Goal: Navigation & Orientation: Find specific page/section

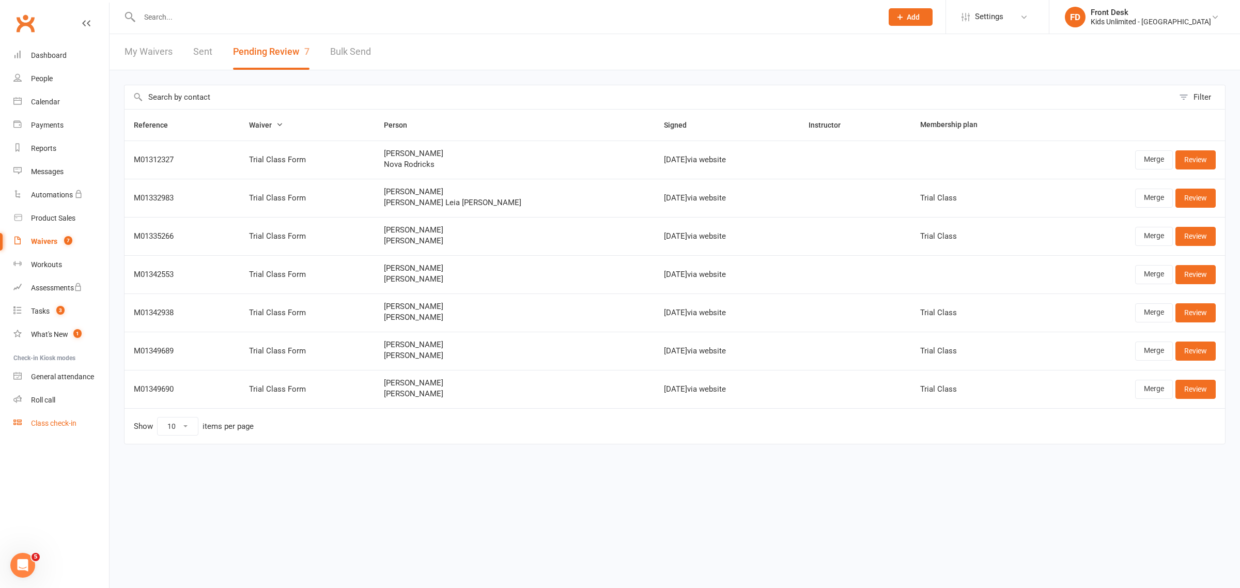
click at [54, 419] on div "Class check-in" at bounding box center [53, 423] width 45 height 8
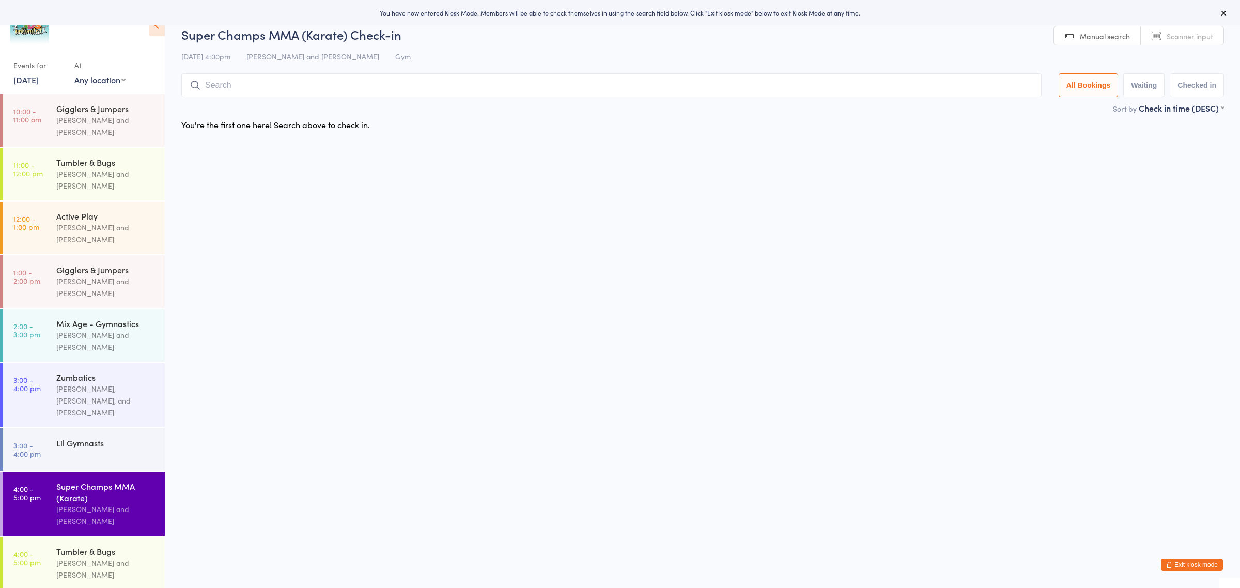
click at [1187, 562] on button "Exit kiosk mode" at bounding box center [1192, 565] width 62 height 12
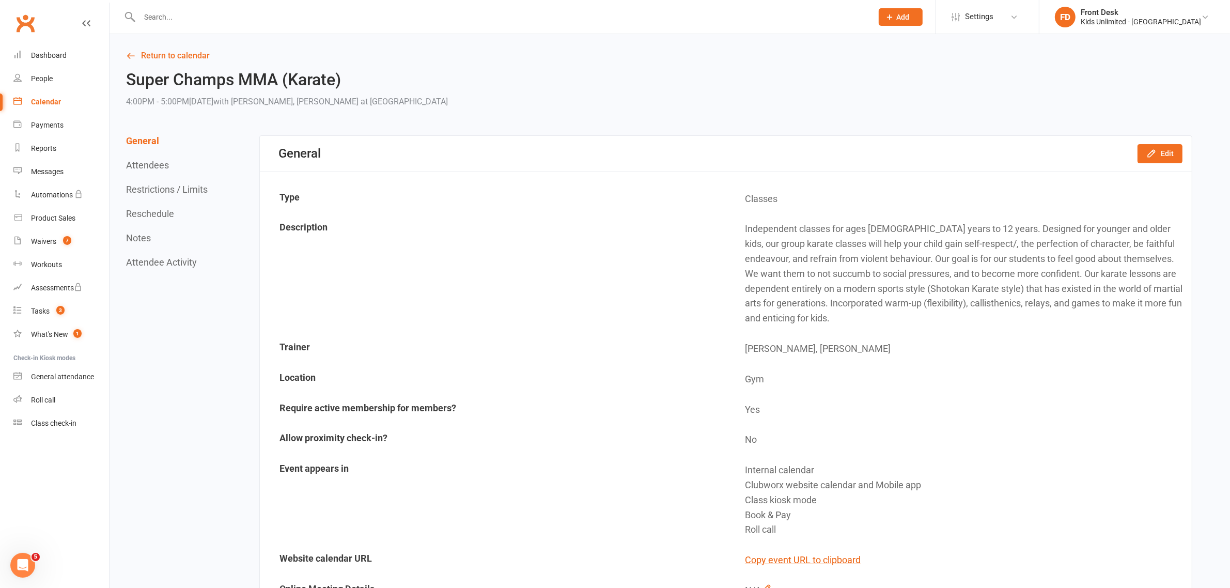
click at [45, 102] on div "Calendar" at bounding box center [46, 102] width 30 height 8
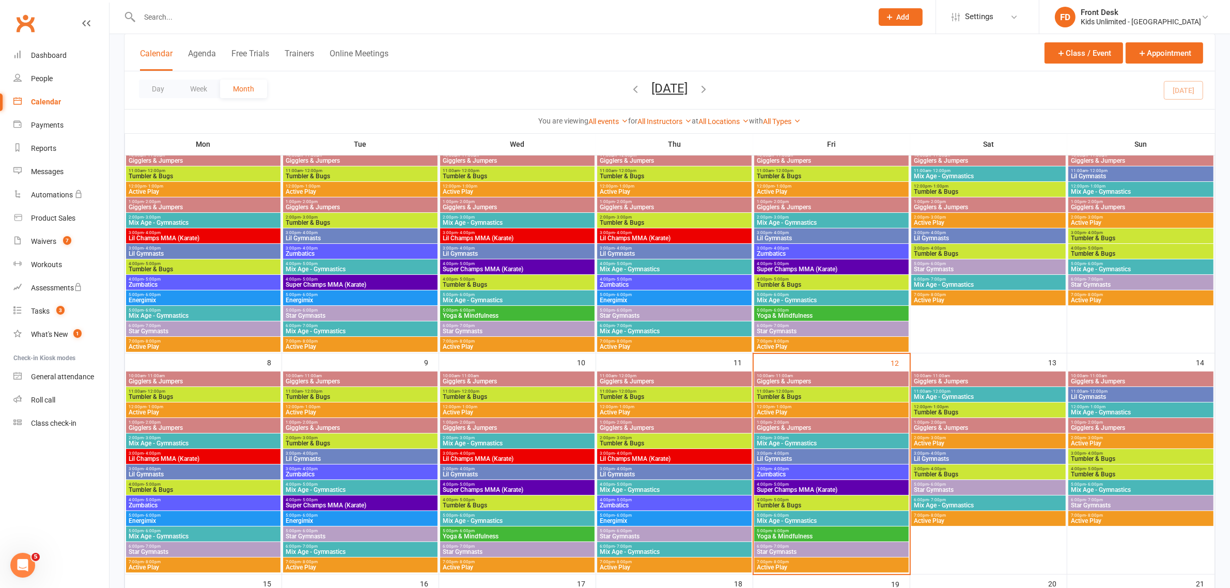
scroll to position [65, 0]
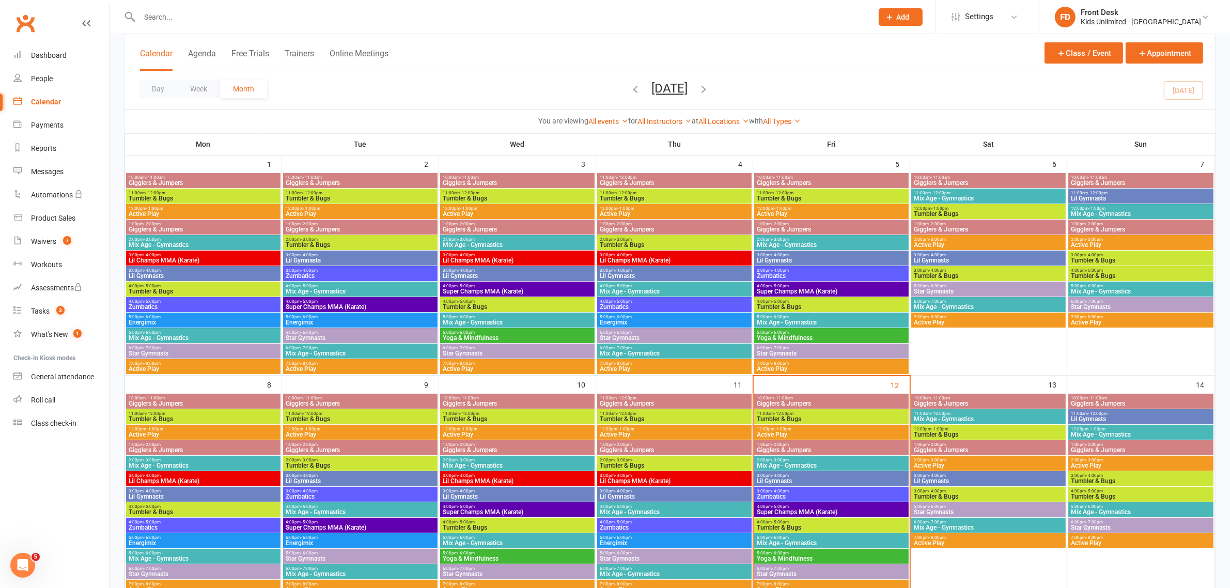
click at [977, 300] on span "6:00pm - 7:00pm" at bounding box center [988, 301] width 150 height 5
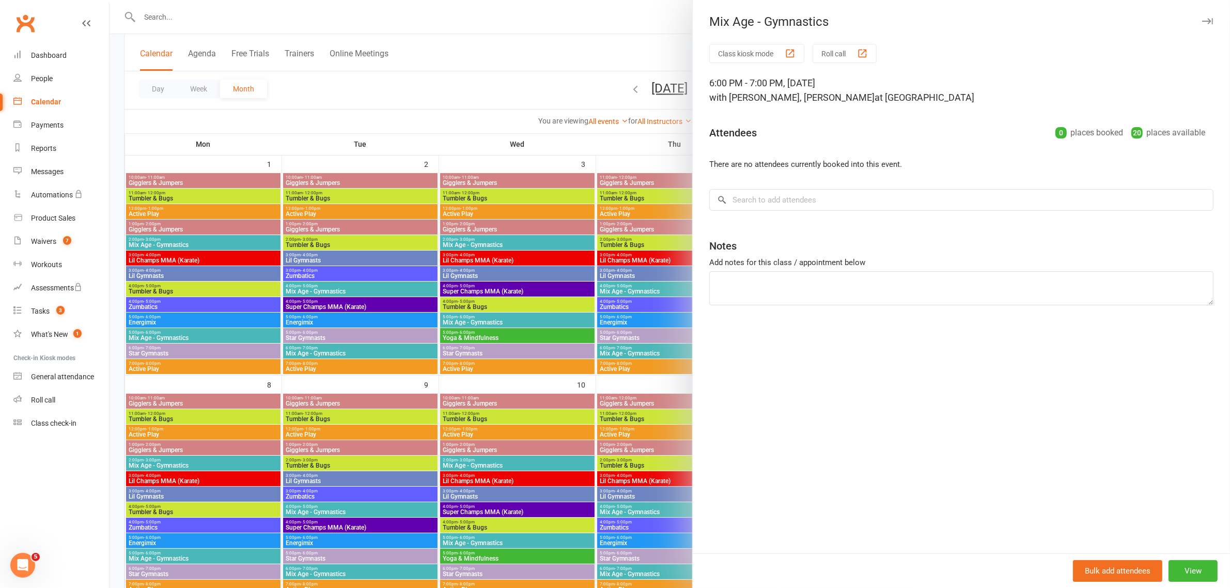
click at [1202, 18] on icon "button" at bounding box center [1207, 21] width 11 height 6
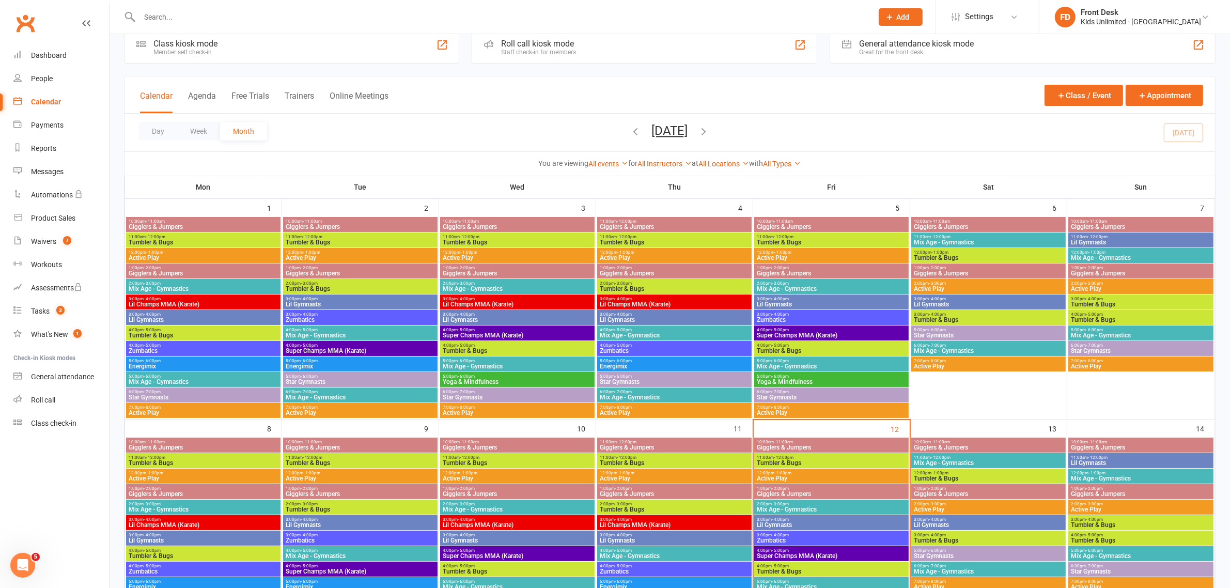
scroll to position [0, 0]
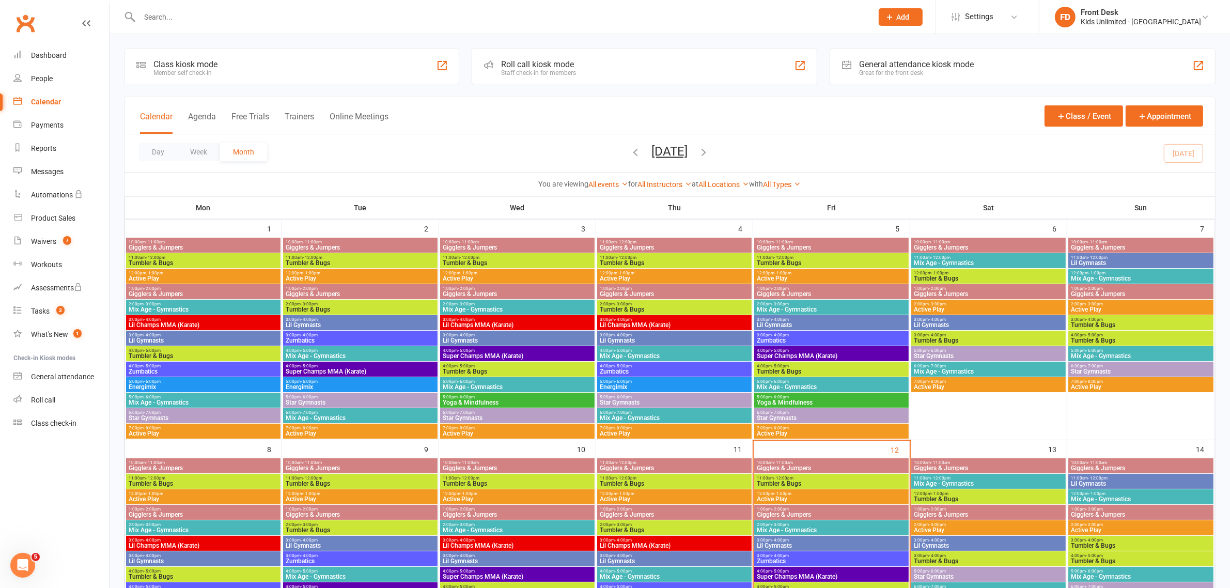
click at [956, 316] on div "3:00pm - 4:00pm Lil Gymnasts" at bounding box center [988, 322] width 154 height 15
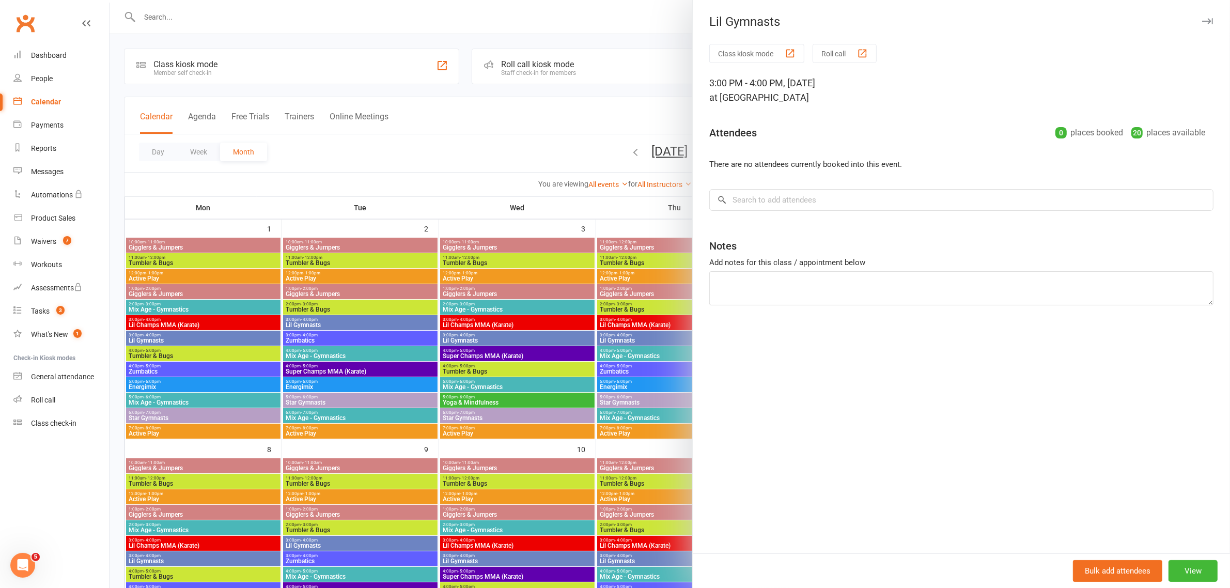
click at [1202, 20] on icon "button" at bounding box center [1207, 21] width 11 height 6
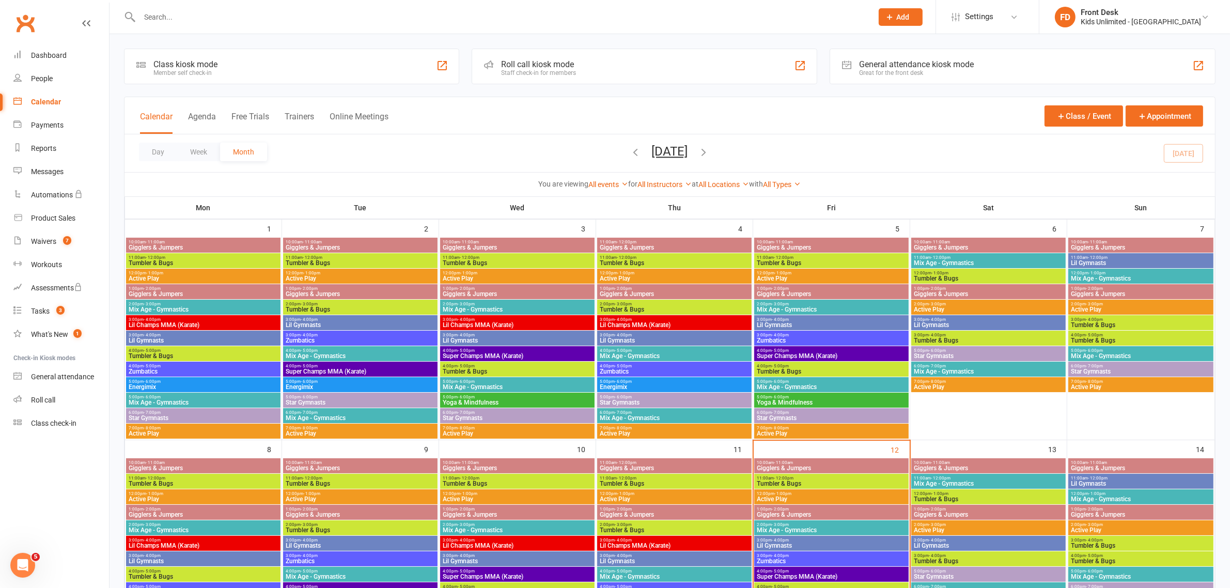
click at [980, 353] on span "Star Gymnasts" at bounding box center [988, 356] width 150 height 6
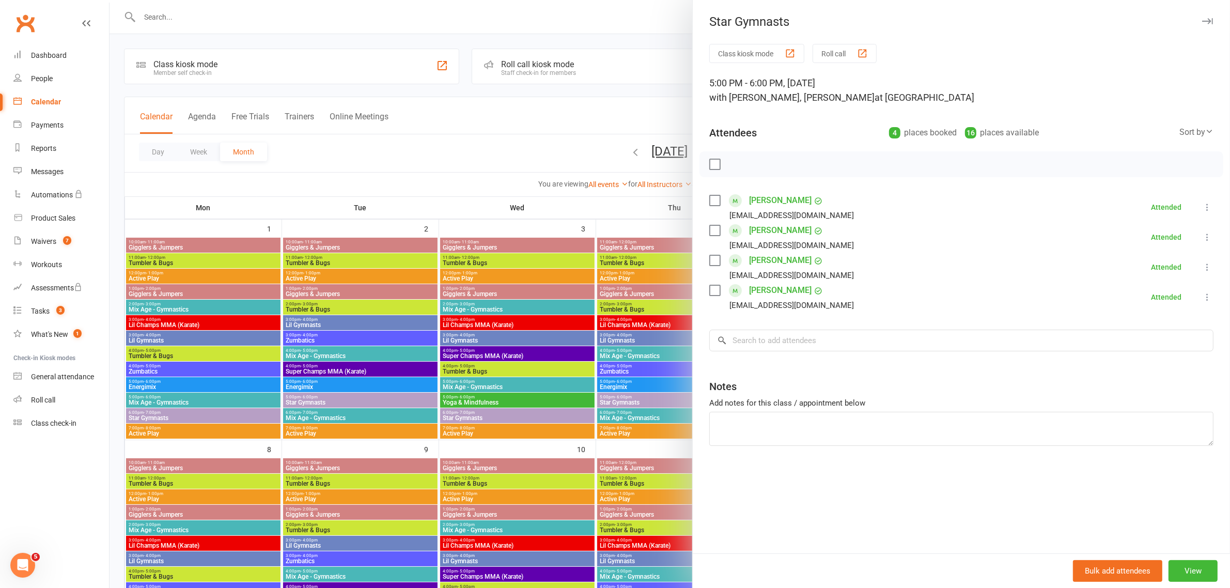
click at [1202, 19] on icon "button" at bounding box center [1207, 21] width 11 height 6
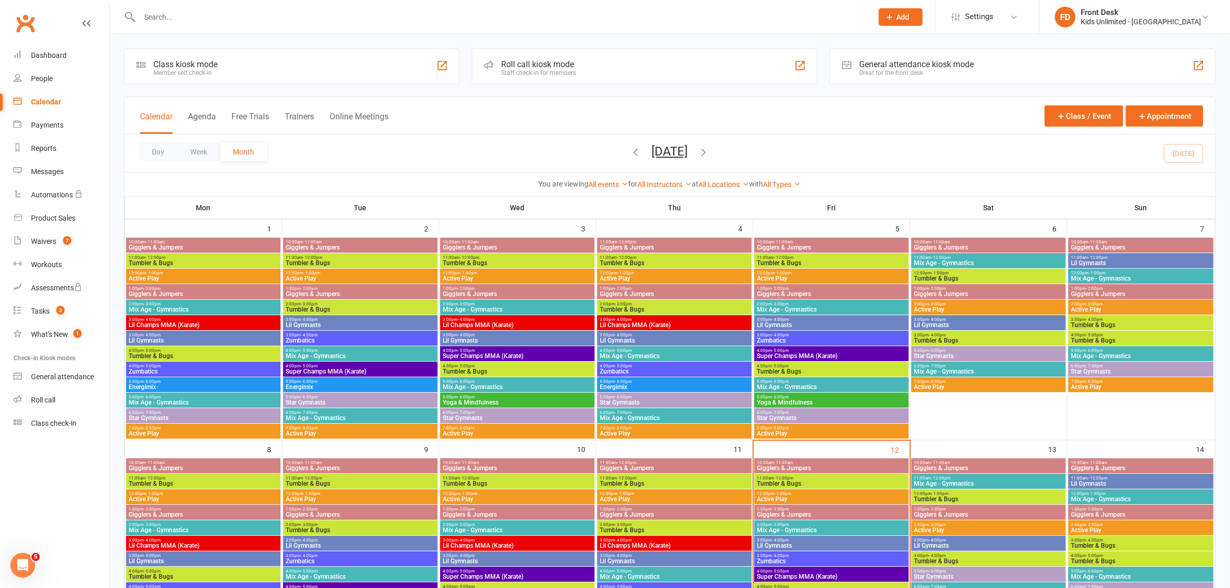
click at [1111, 350] on span "5:00pm - 6:00pm" at bounding box center [1141, 350] width 141 height 5
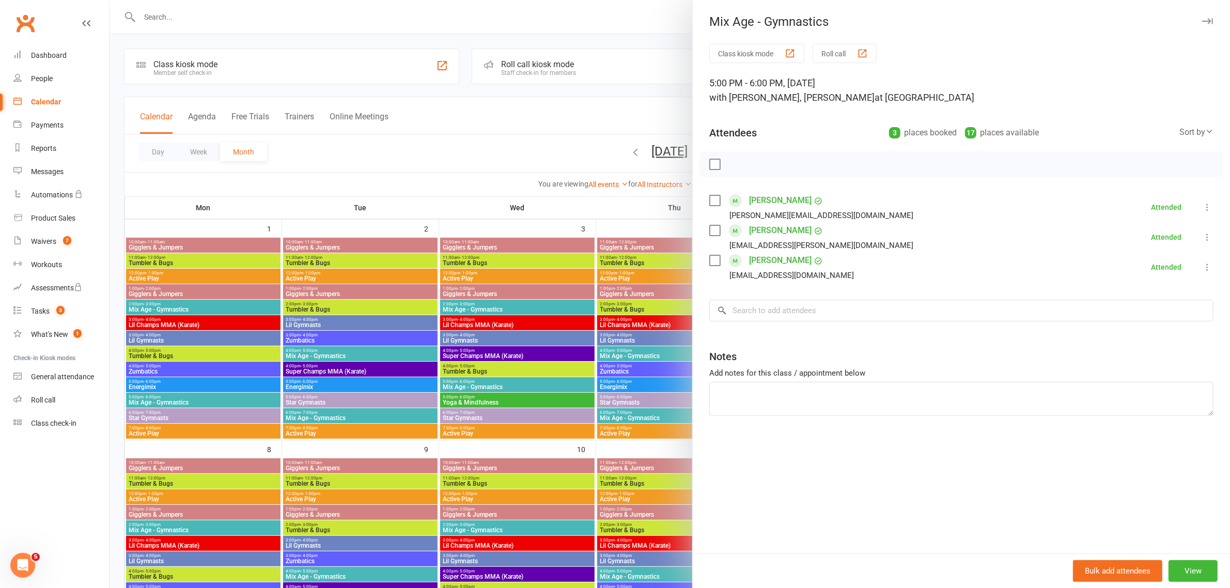
click at [1202, 19] on icon "button" at bounding box center [1207, 21] width 11 height 6
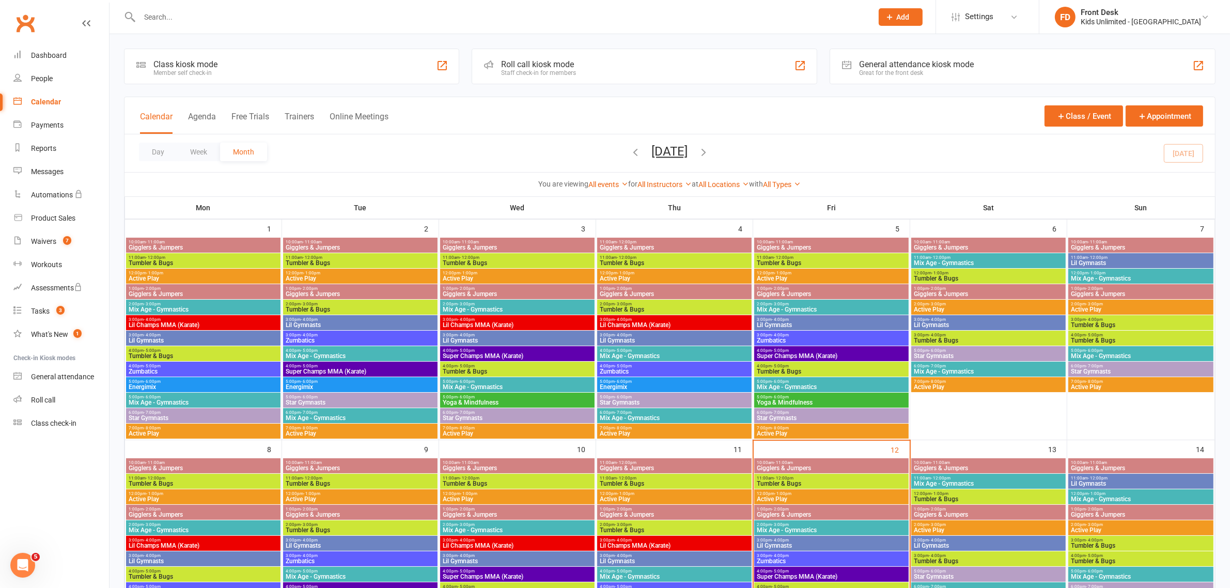
click at [987, 256] on span "11:00am - 12:00pm" at bounding box center [988, 257] width 150 height 5
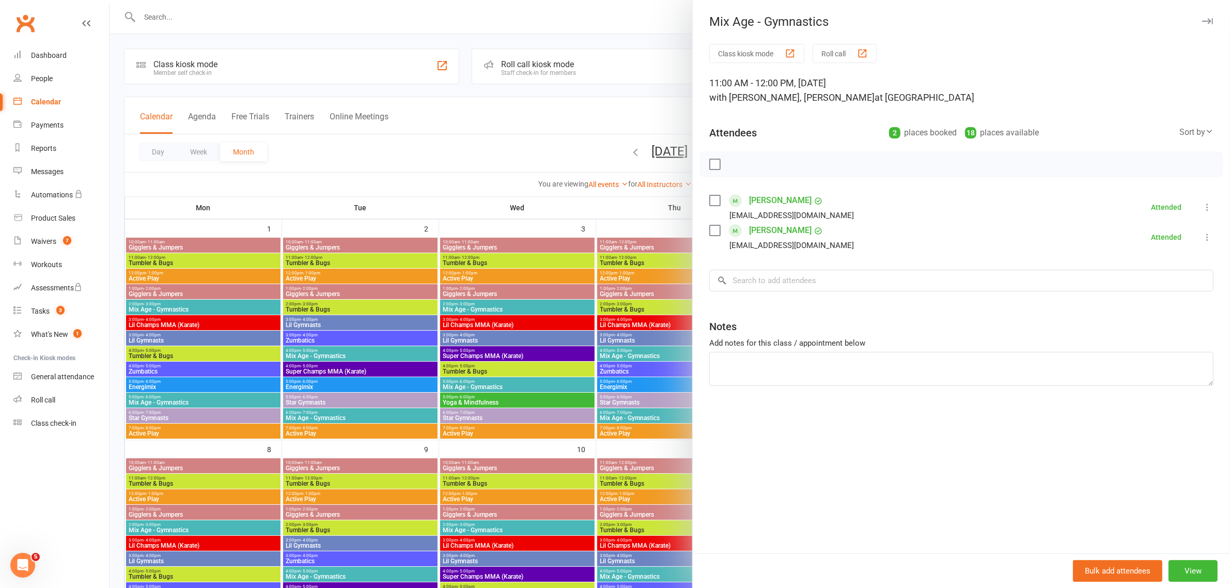
click at [1202, 19] on icon "button" at bounding box center [1207, 21] width 11 height 6
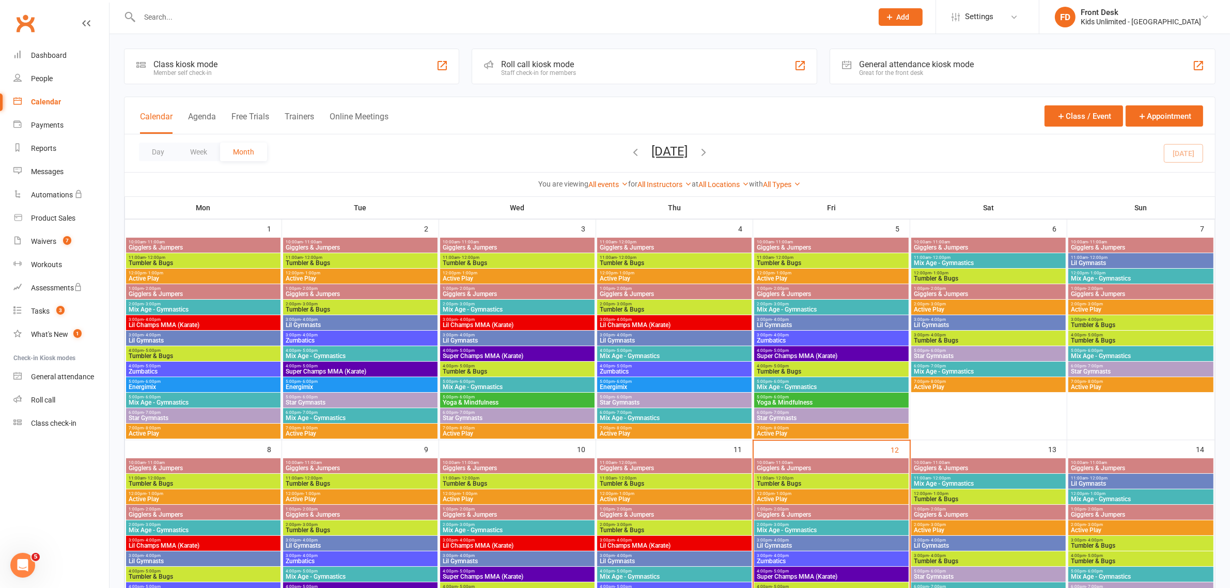
click at [1107, 318] on span "3:00pm - 4:00pm" at bounding box center [1141, 319] width 141 height 5
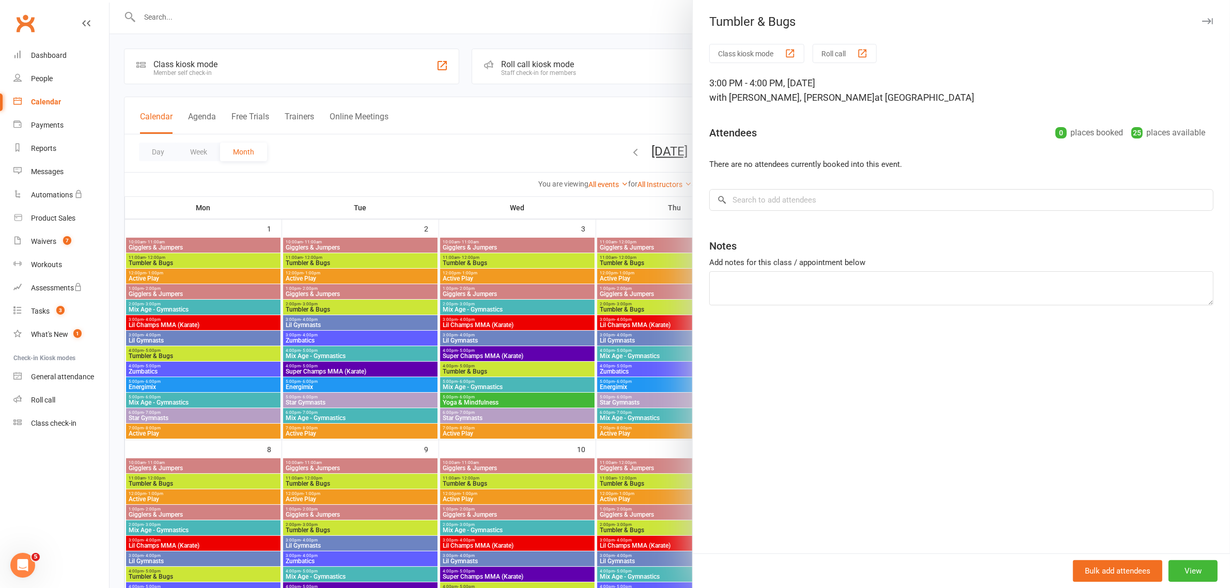
click at [1202, 20] on icon "button" at bounding box center [1207, 21] width 11 height 6
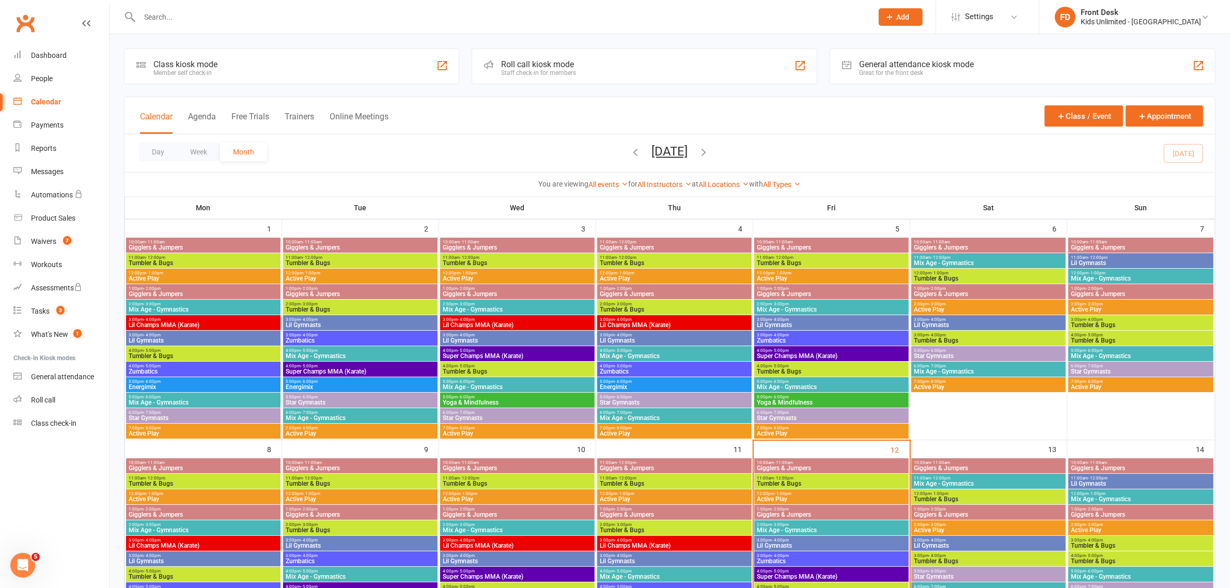
click at [1125, 334] on span "4:00pm - 5:00pm" at bounding box center [1141, 335] width 141 height 5
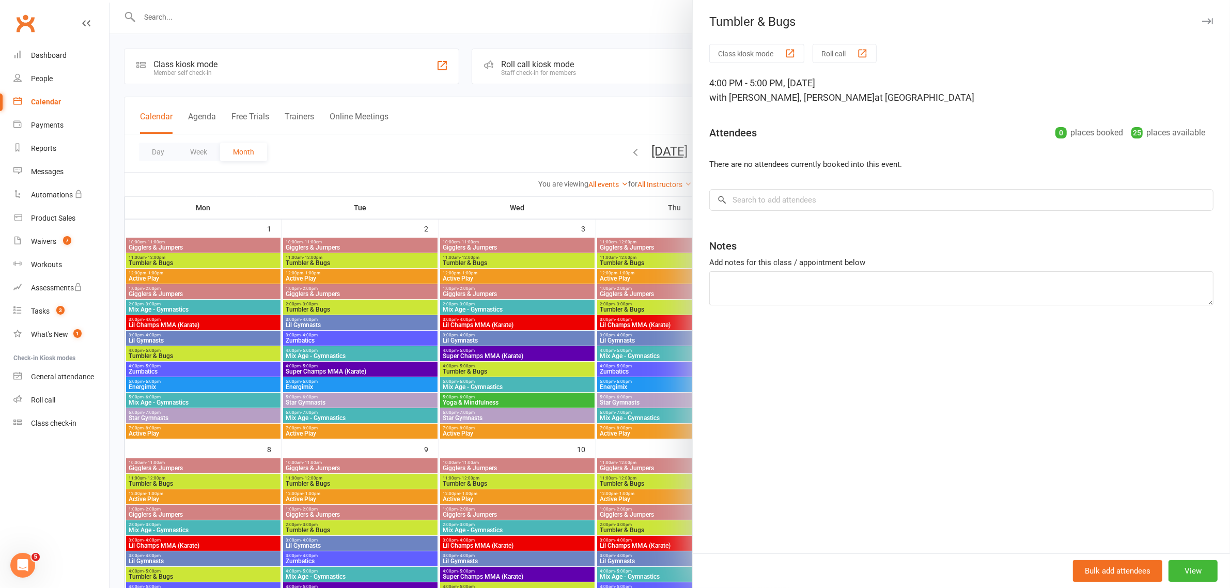
click at [1202, 19] on icon "button" at bounding box center [1207, 21] width 11 height 6
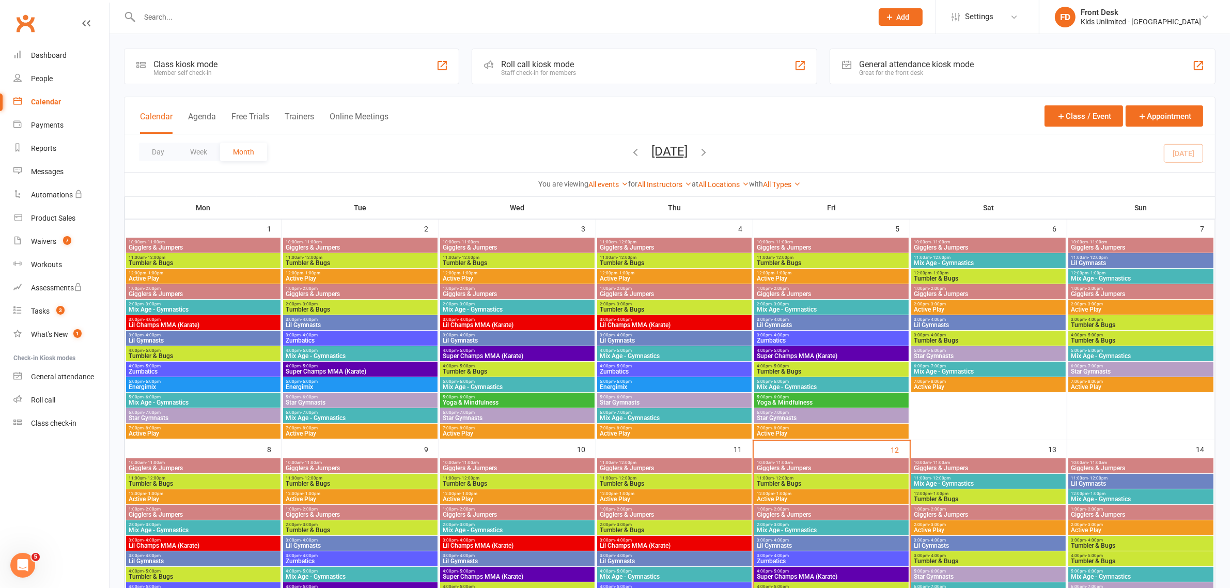
click at [1125, 273] on span "12:00pm - 1:00pm" at bounding box center [1141, 273] width 141 height 5
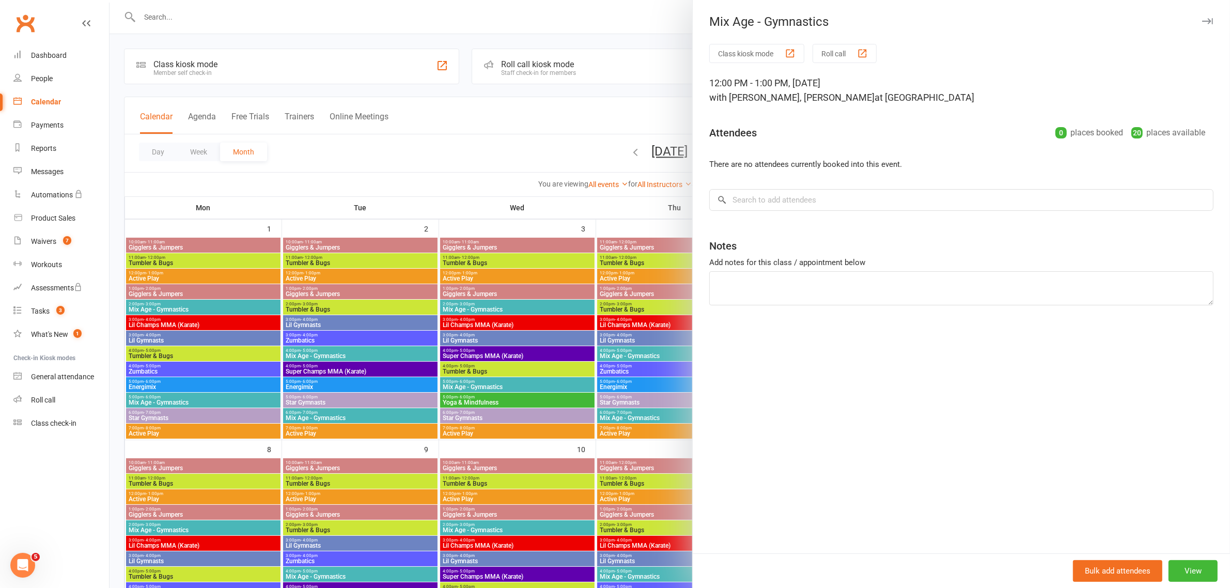
click at [1202, 21] on icon "button" at bounding box center [1207, 21] width 11 height 6
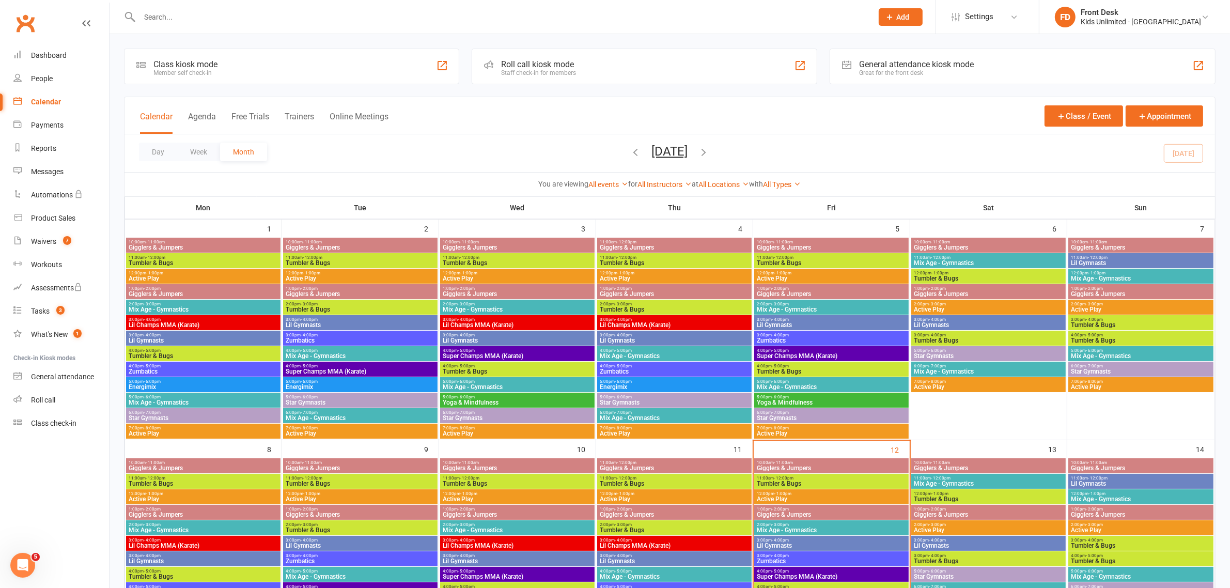
click at [1108, 257] on span "11:00am - 12:00pm" at bounding box center [1141, 257] width 141 height 5
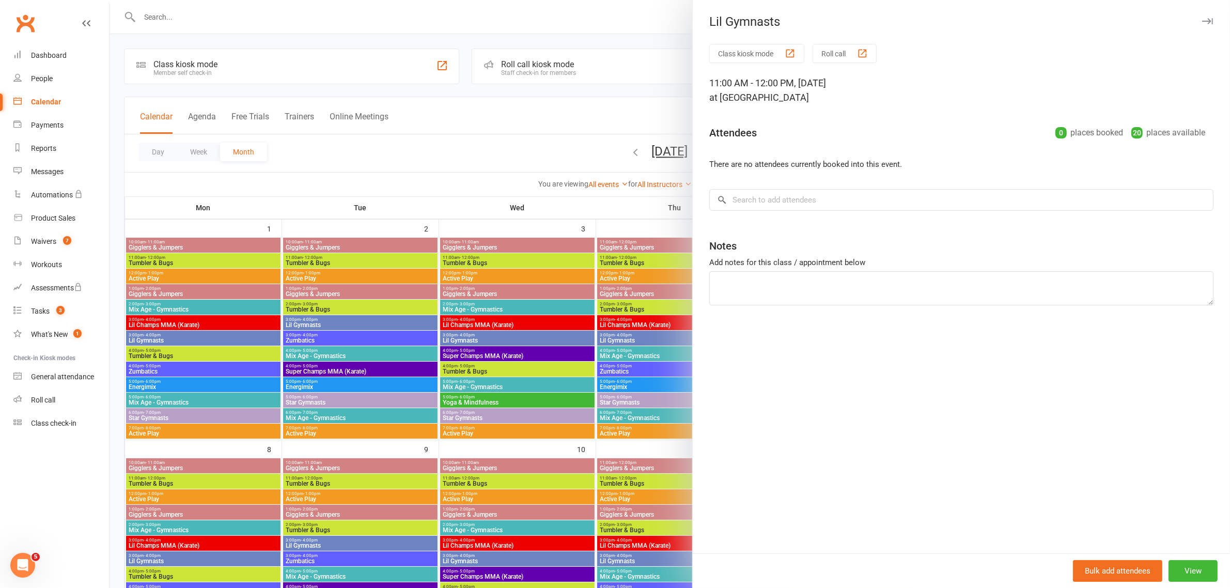
click at [1202, 18] on icon "button" at bounding box center [1207, 21] width 11 height 6
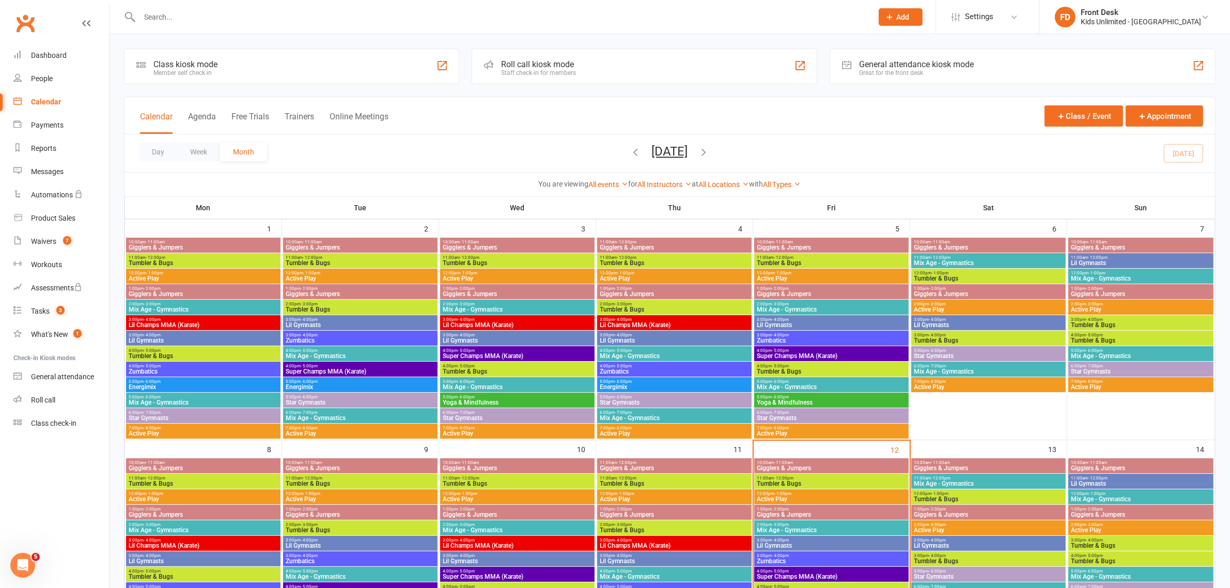
click at [957, 264] on span "Mix Age - Gymnastics" at bounding box center [988, 263] width 150 height 6
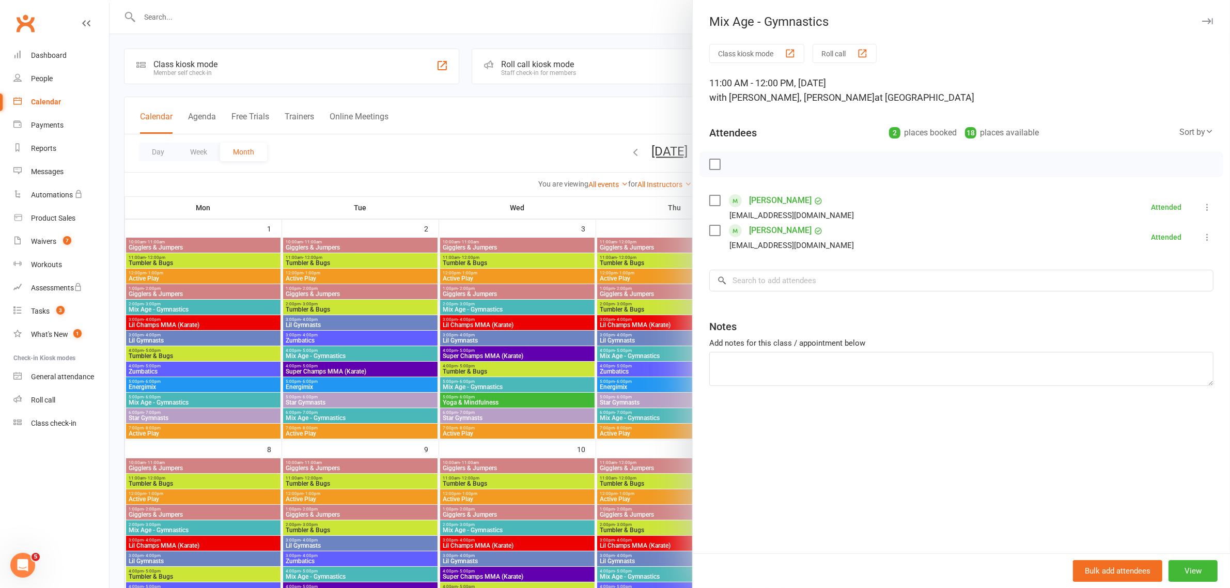
click at [1202, 18] on icon "button" at bounding box center [1207, 21] width 11 height 6
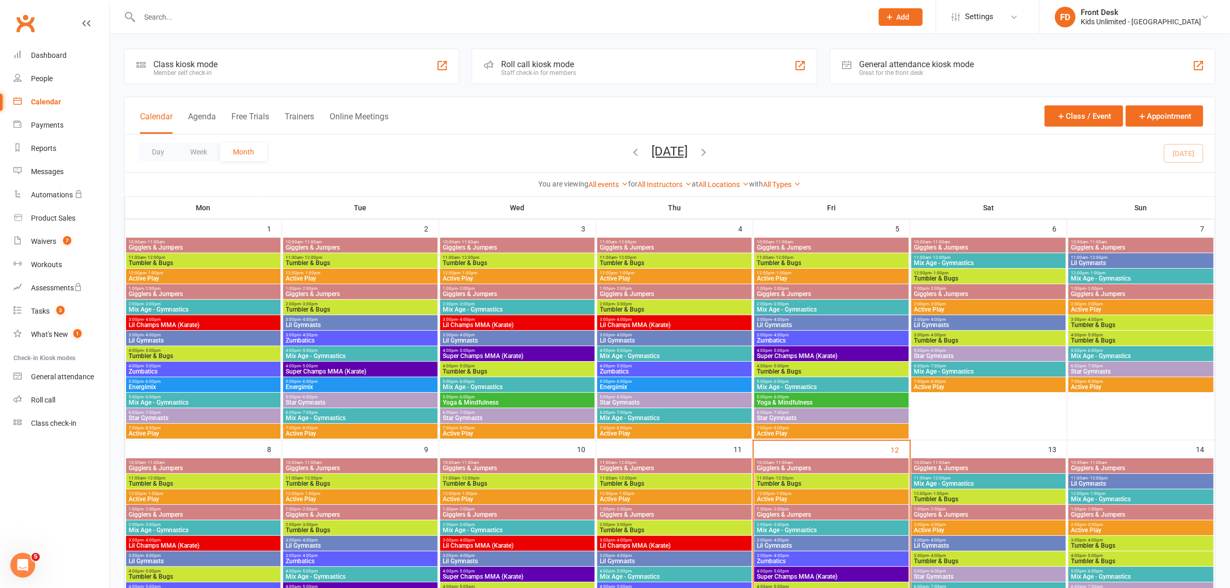
click at [983, 246] on span "Gigglers & Jumpers" at bounding box center [988, 247] width 150 height 6
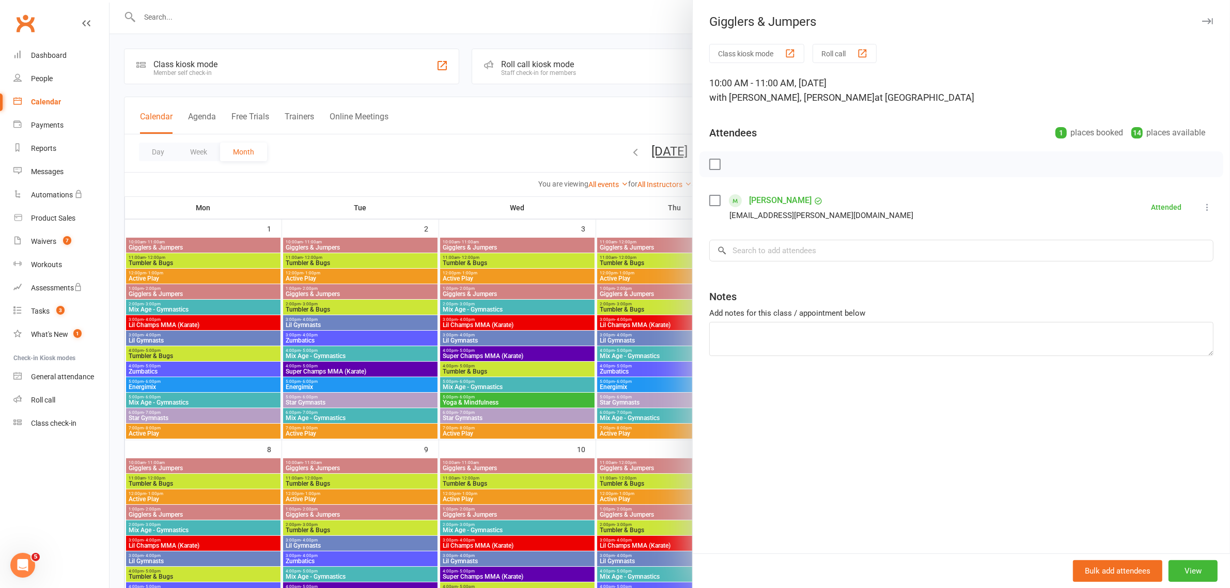
click at [1202, 18] on icon "button" at bounding box center [1207, 21] width 11 height 6
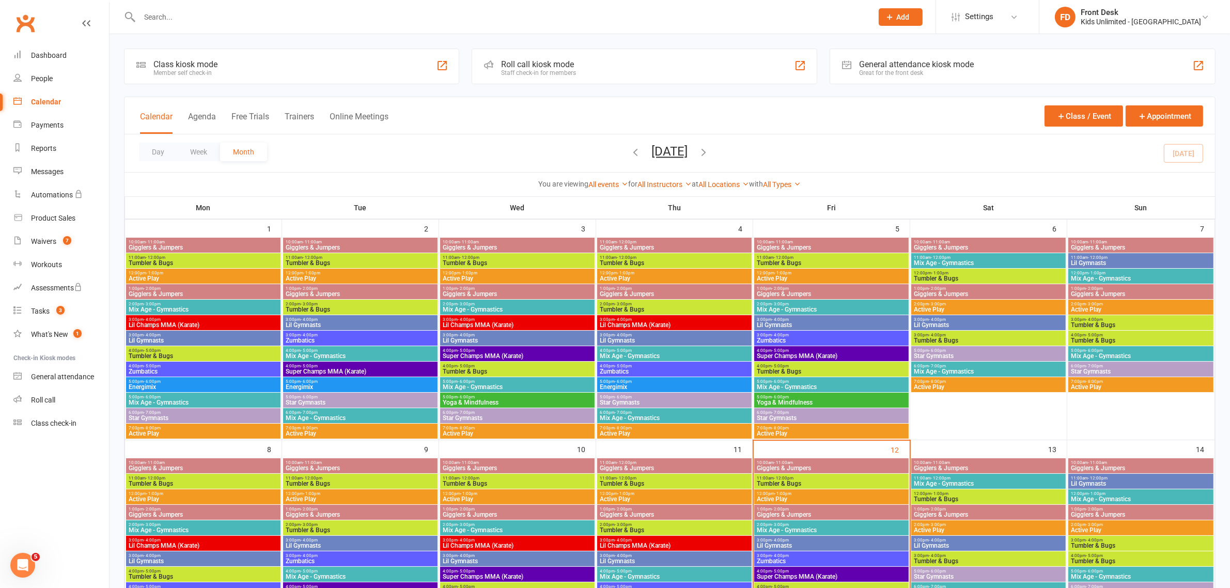
click at [954, 344] on span "Tumbler & Bugs" at bounding box center [988, 340] width 150 height 6
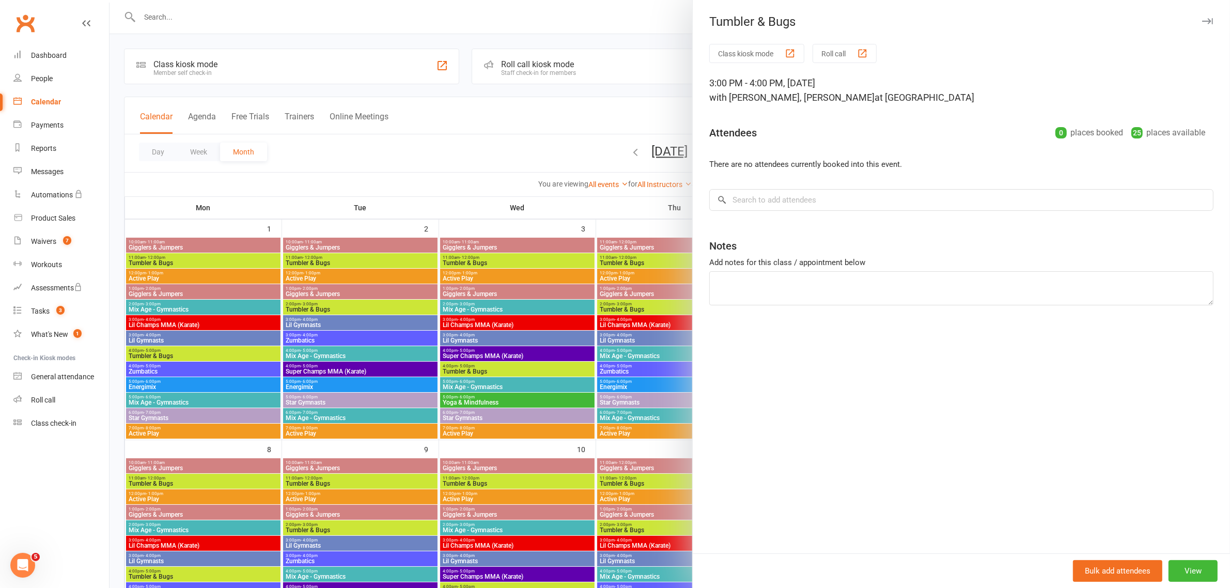
click at [1202, 18] on icon "button" at bounding box center [1207, 21] width 11 height 6
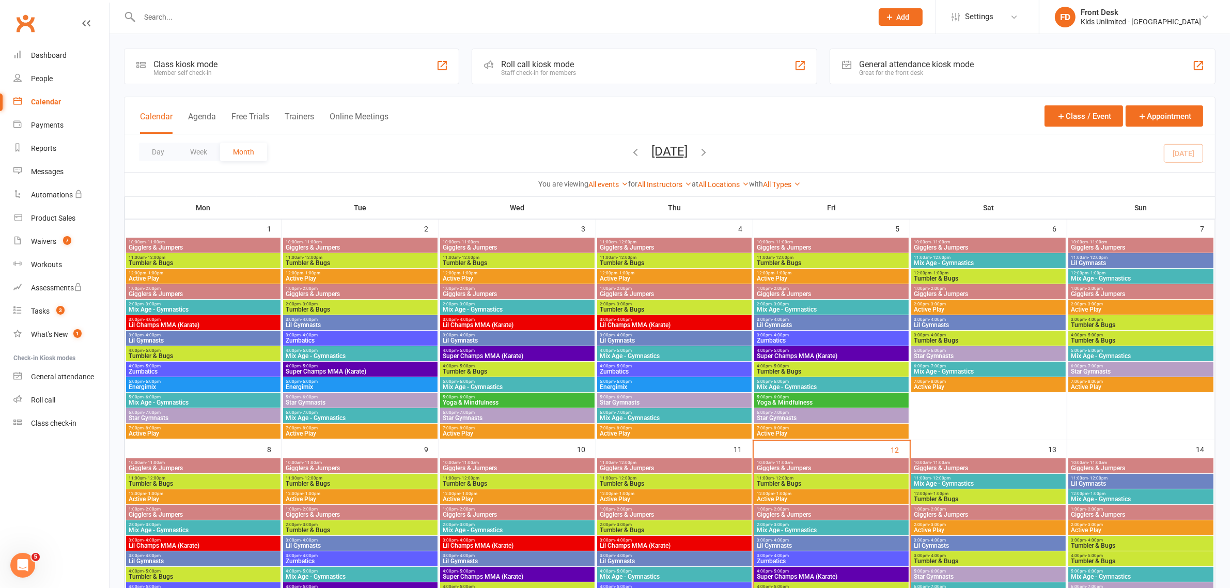
click at [1016, 316] on div "3:00pm - 4:00pm Lil Gymnasts" at bounding box center [988, 322] width 154 height 15
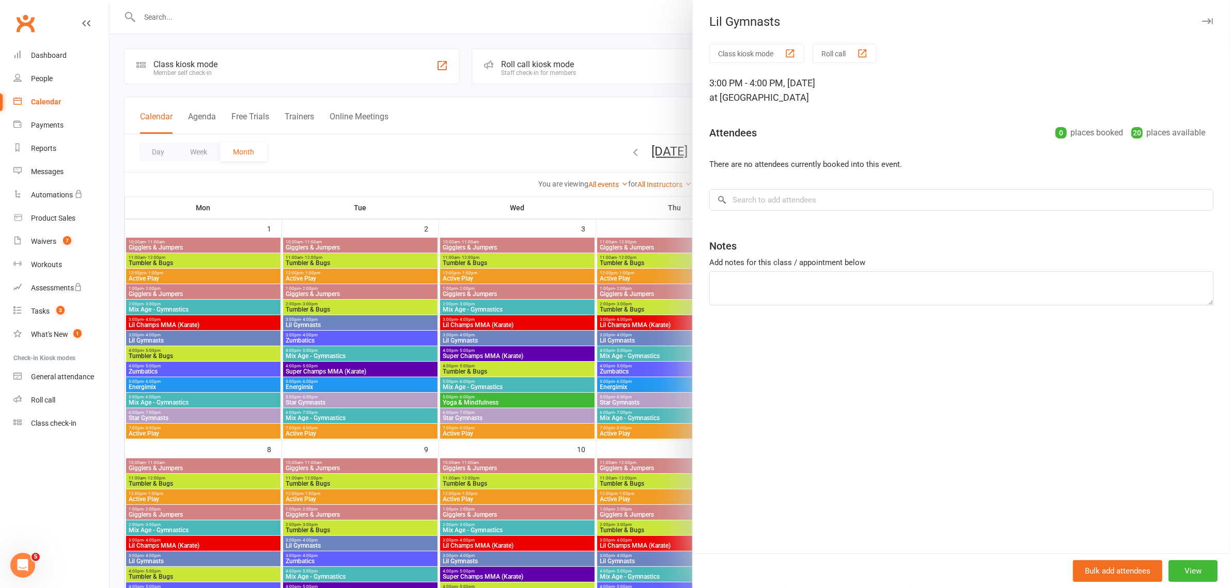
click at [1202, 20] on icon "button" at bounding box center [1207, 21] width 11 height 6
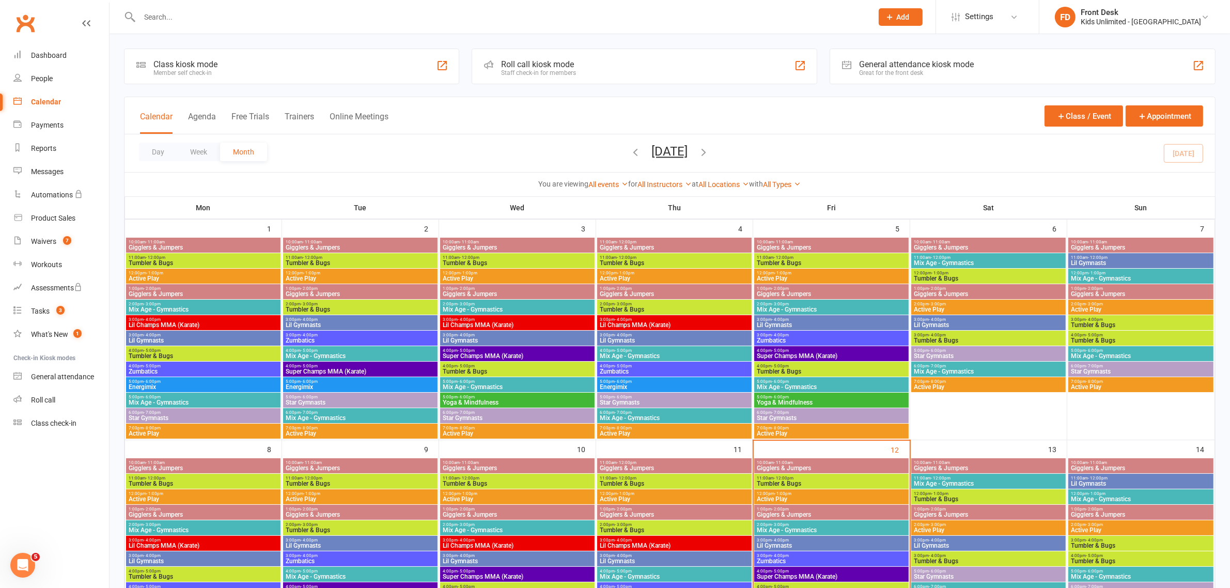
click at [830, 417] on span "Star Gymnasts" at bounding box center [831, 418] width 150 height 6
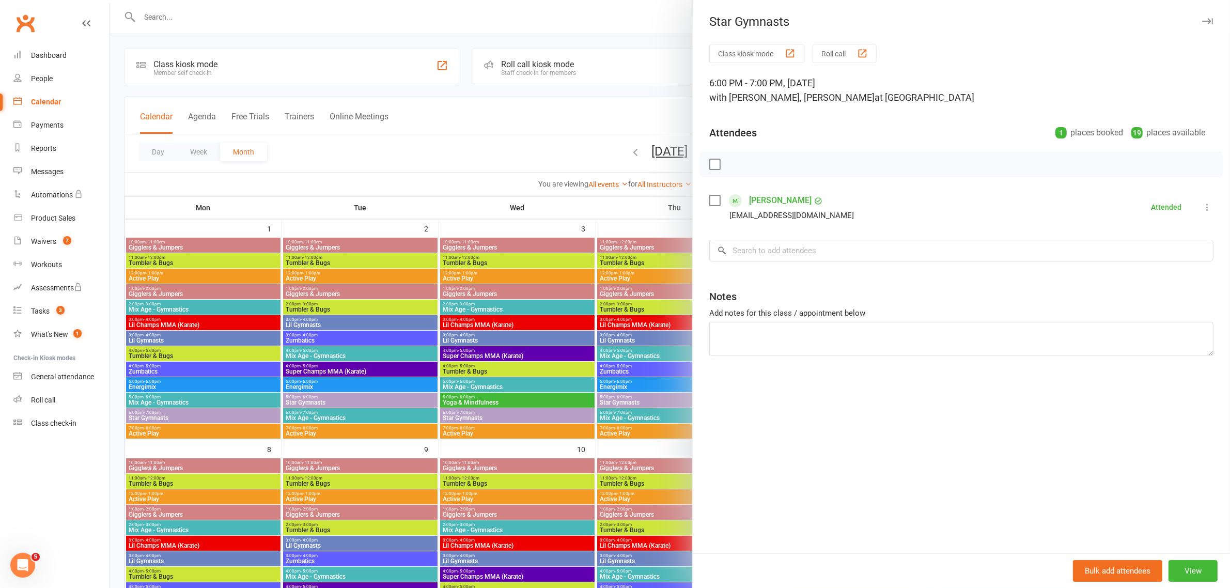
click at [1199, 14] on div "Star Gymnasts" at bounding box center [961, 21] width 537 height 14
click at [1201, 25] on button "button" at bounding box center [1207, 21] width 12 height 12
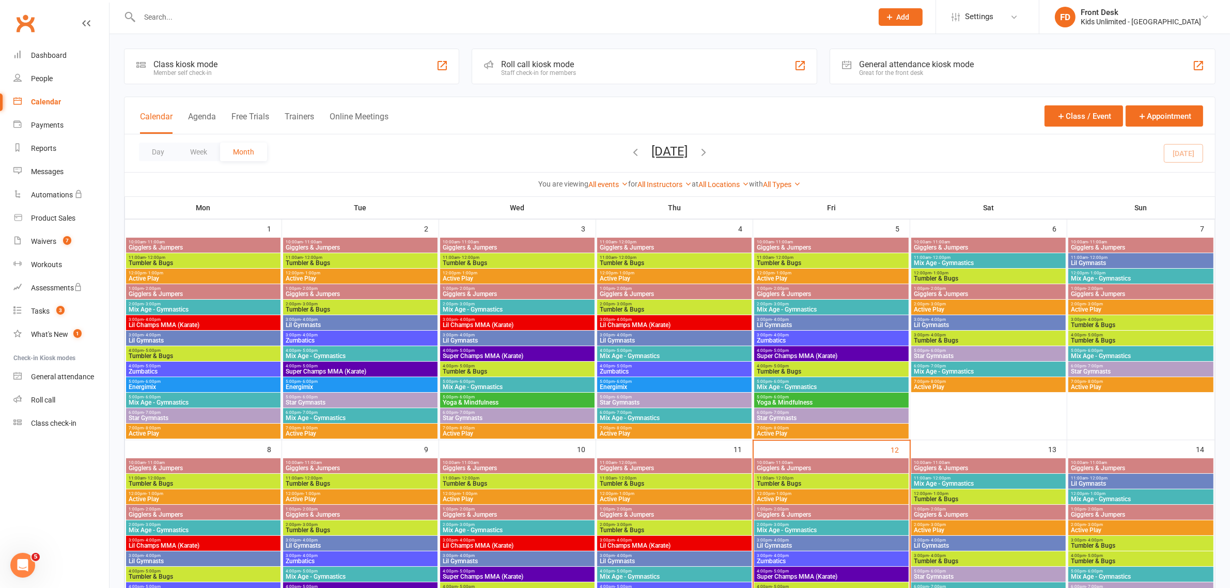
click at [855, 381] on span "5:00pm - 6:00pm" at bounding box center [831, 381] width 150 height 5
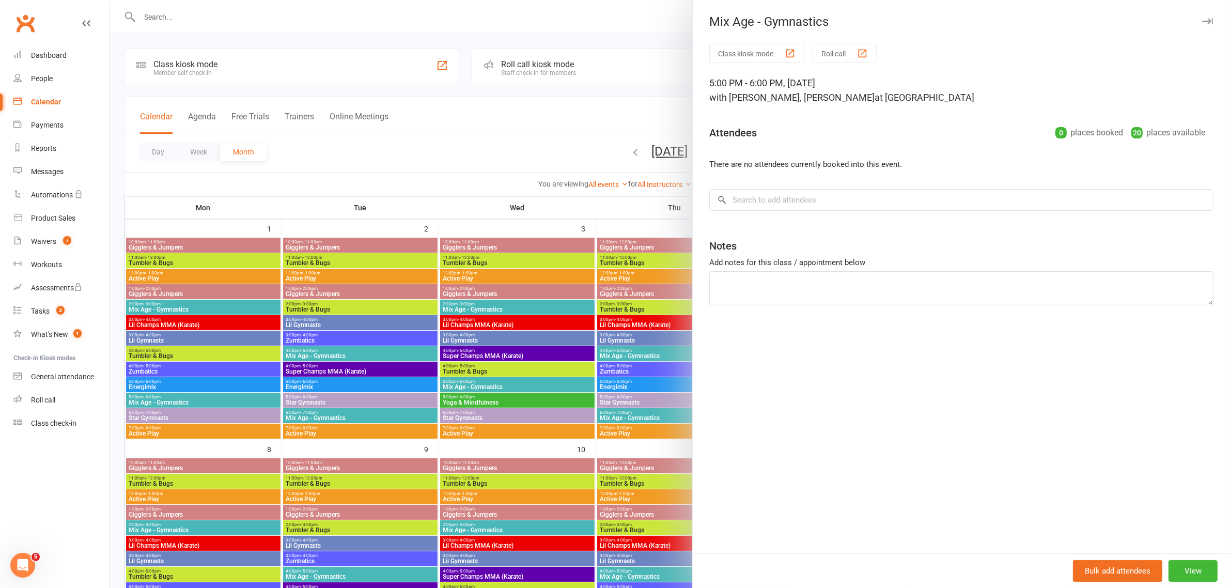
click at [1202, 20] on icon "button" at bounding box center [1207, 21] width 11 height 6
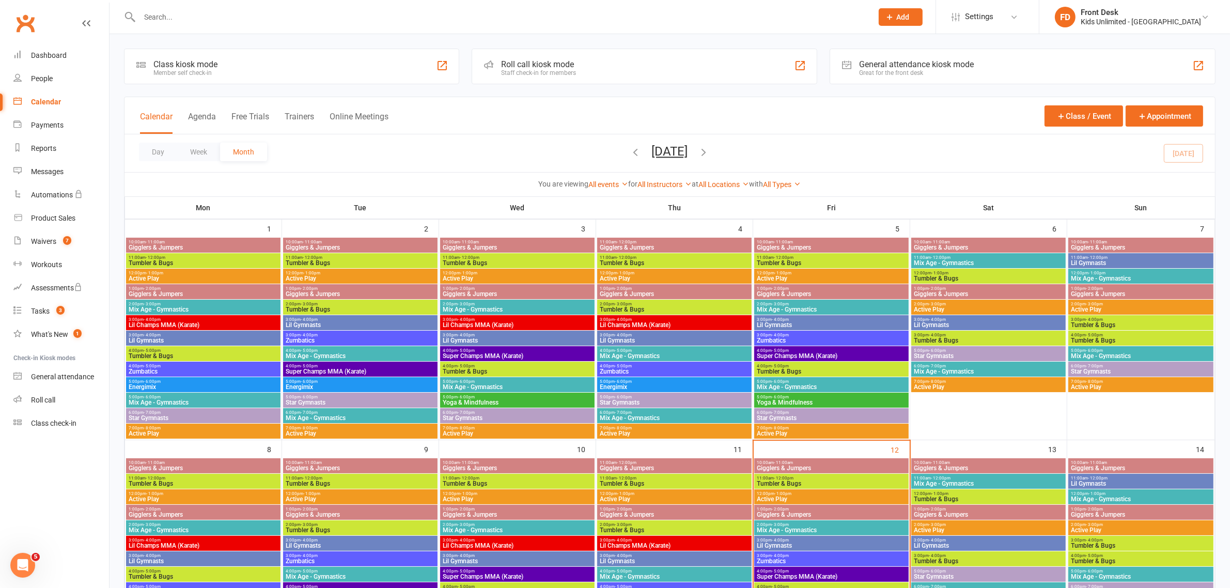
click at [819, 340] on span "Zumbatics" at bounding box center [831, 340] width 150 height 6
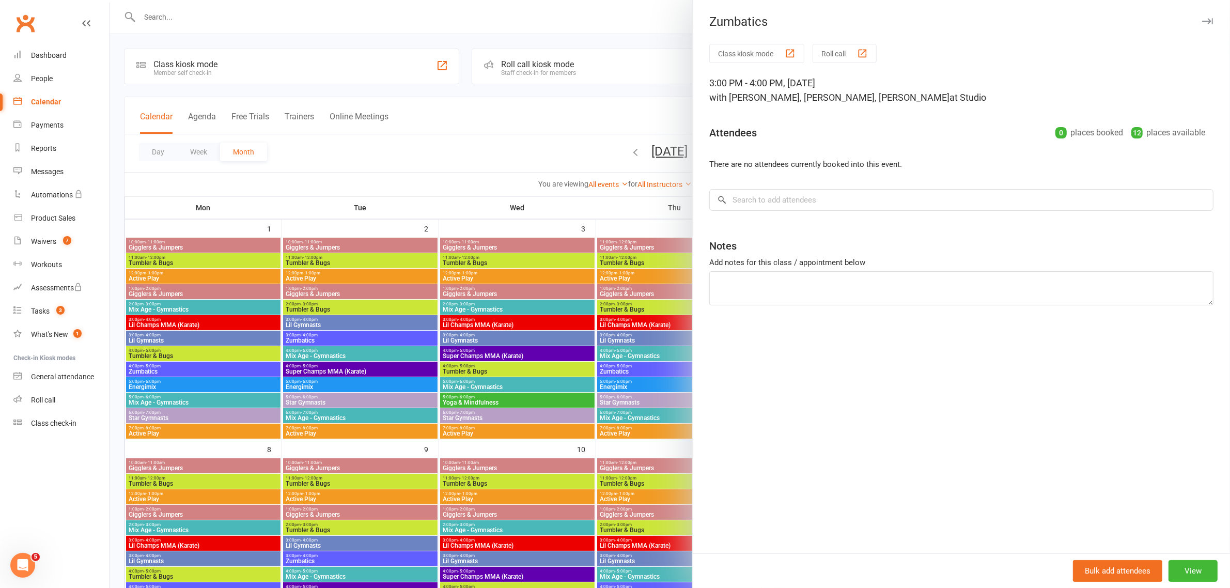
click at [1201, 19] on button "button" at bounding box center [1207, 21] width 12 height 12
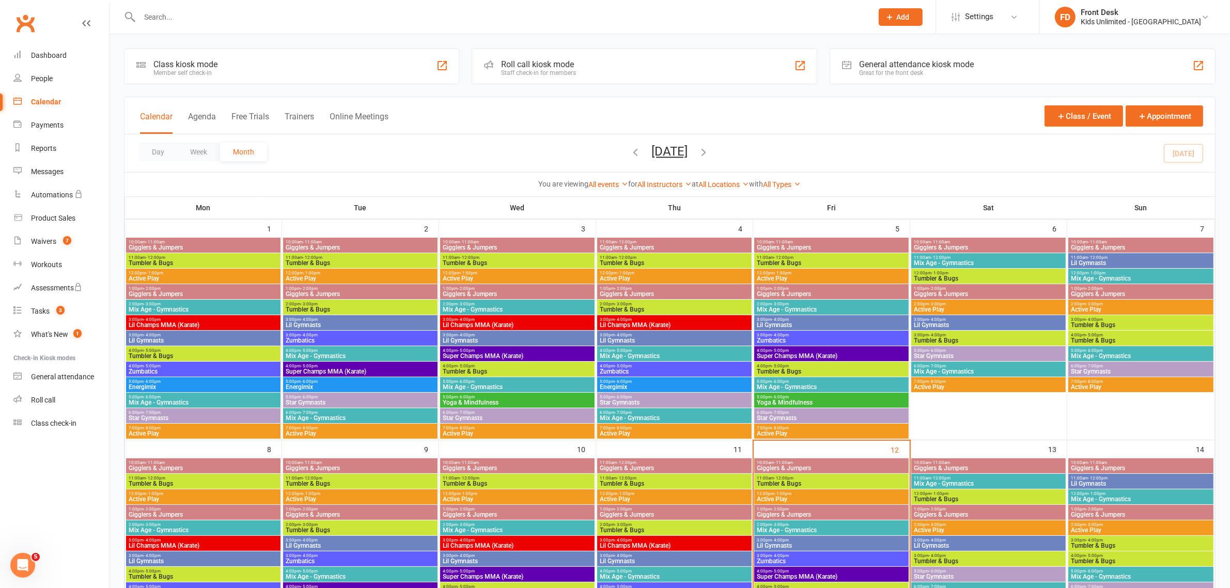
click at [855, 306] on span "Mix Age - Gymnastics" at bounding box center [831, 309] width 150 height 6
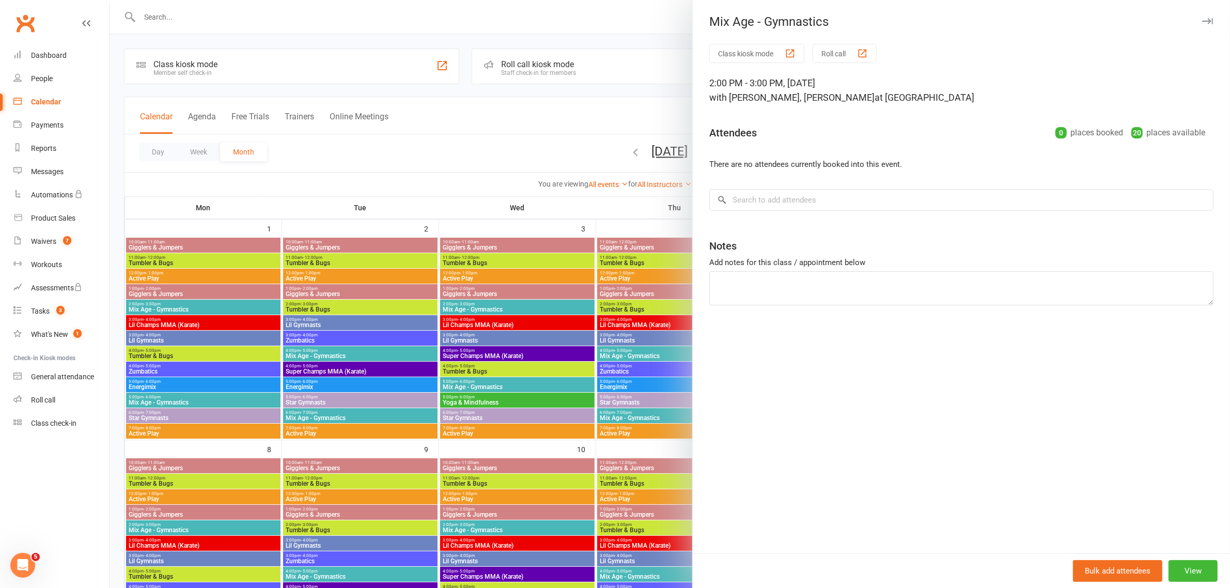
click at [1202, 19] on icon "button" at bounding box center [1207, 21] width 11 height 6
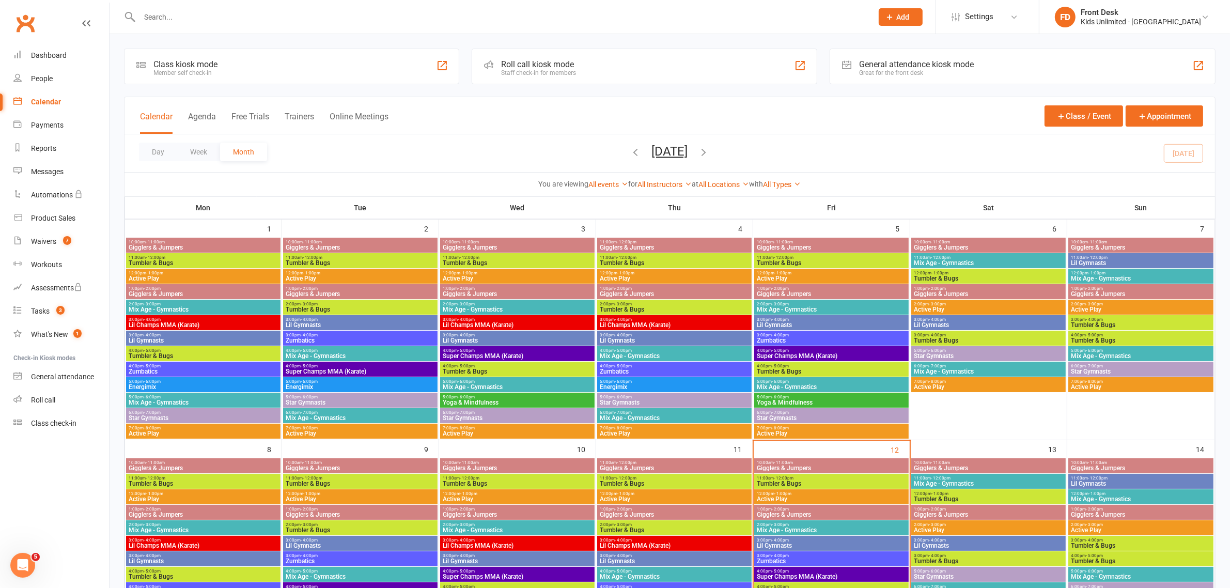
click at [641, 350] on span "4:00pm - 5:00pm" at bounding box center [674, 350] width 150 height 5
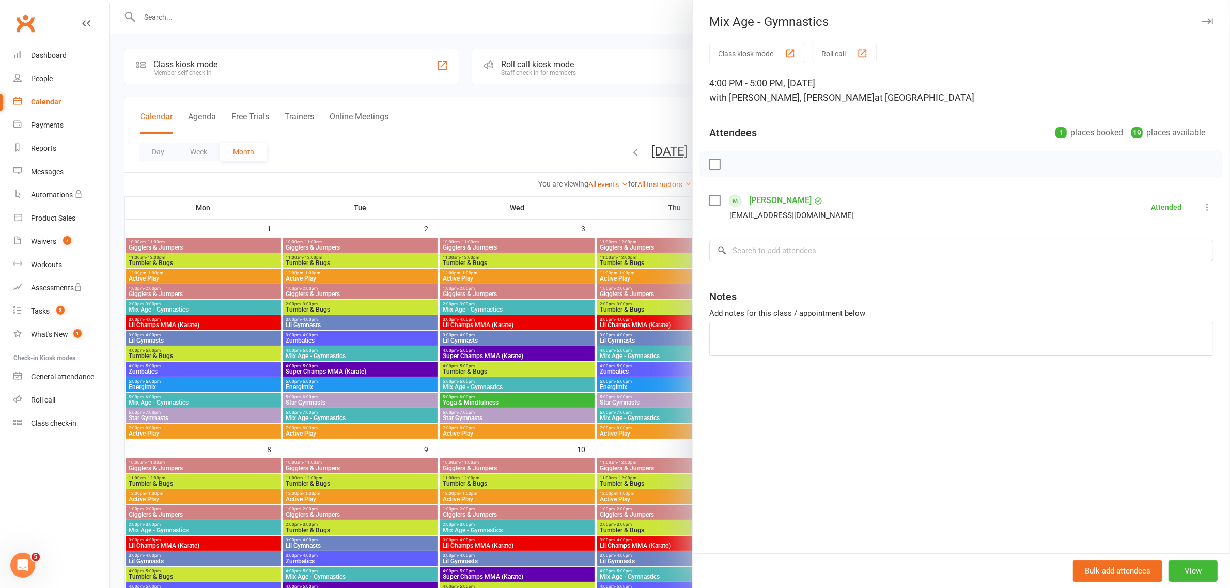
click at [1202, 22] on icon "button" at bounding box center [1207, 21] width 11 height 6
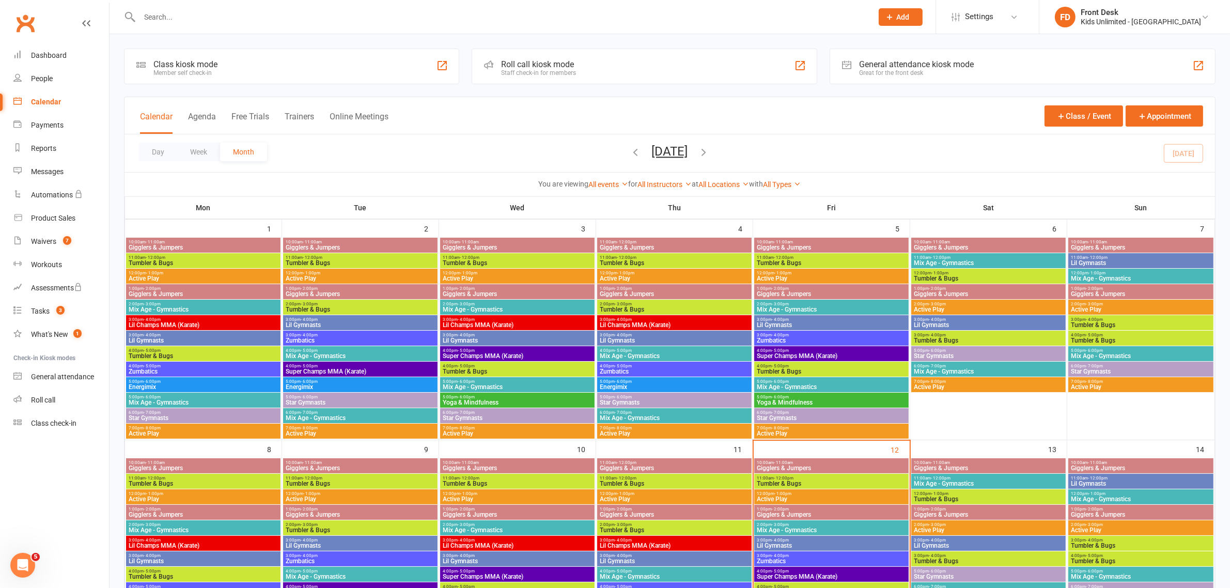
click at [673, 411] on span "6:00pm - 7:00pm" at bounding box center [674, 412] width 150 height 5
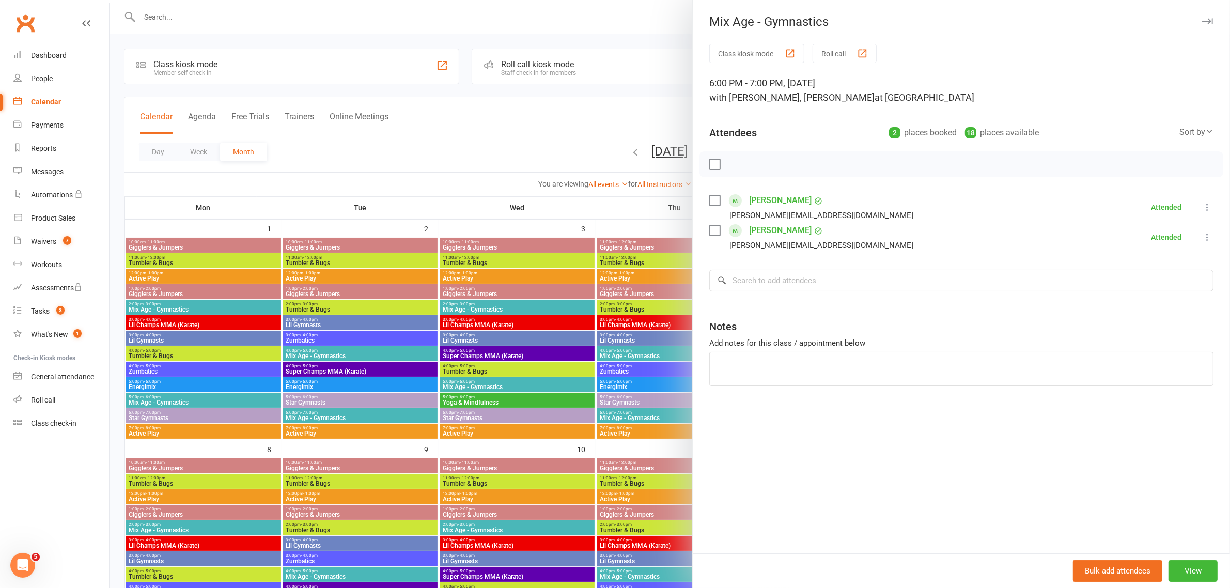
click at [1202, 19] on icon "button" at bounding box center [1207, 21] width 11 height 6
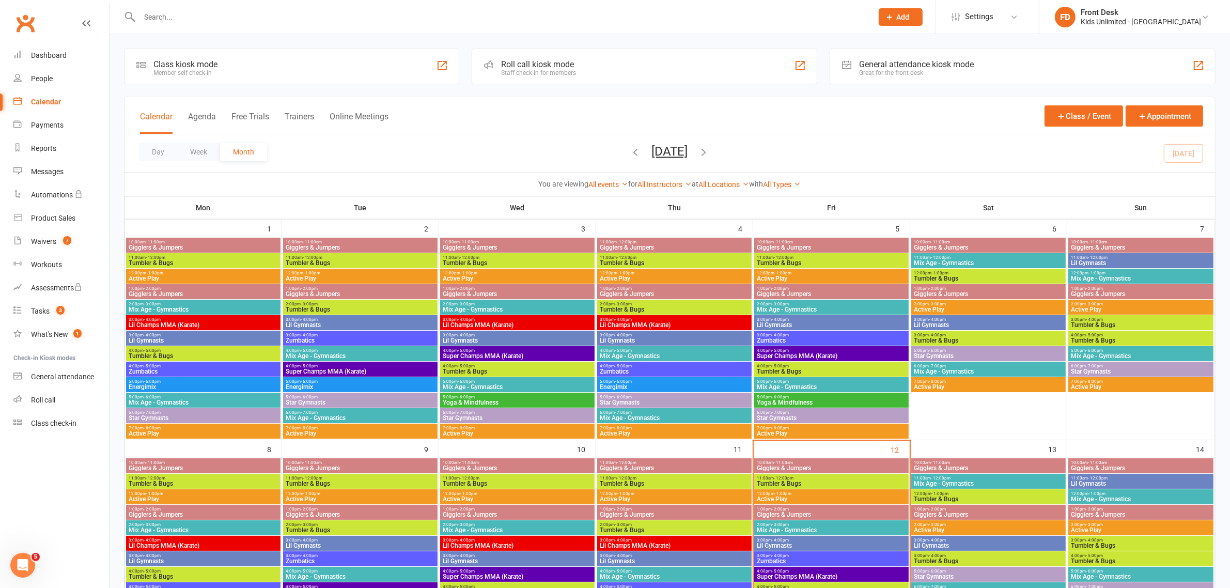
click at [662, 399] on span "Star Gymnasts" at bounding box center [674, 402] width 150 height 6
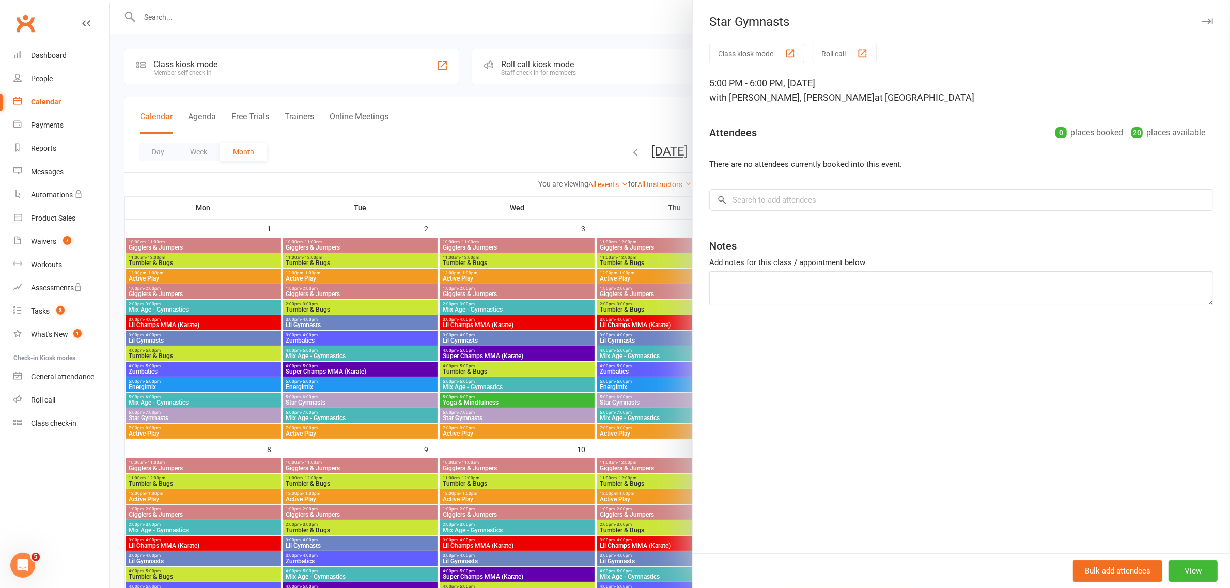
click at [1202, 21] on icon "button" at bounding box center [1207, 21] width 11 height 6
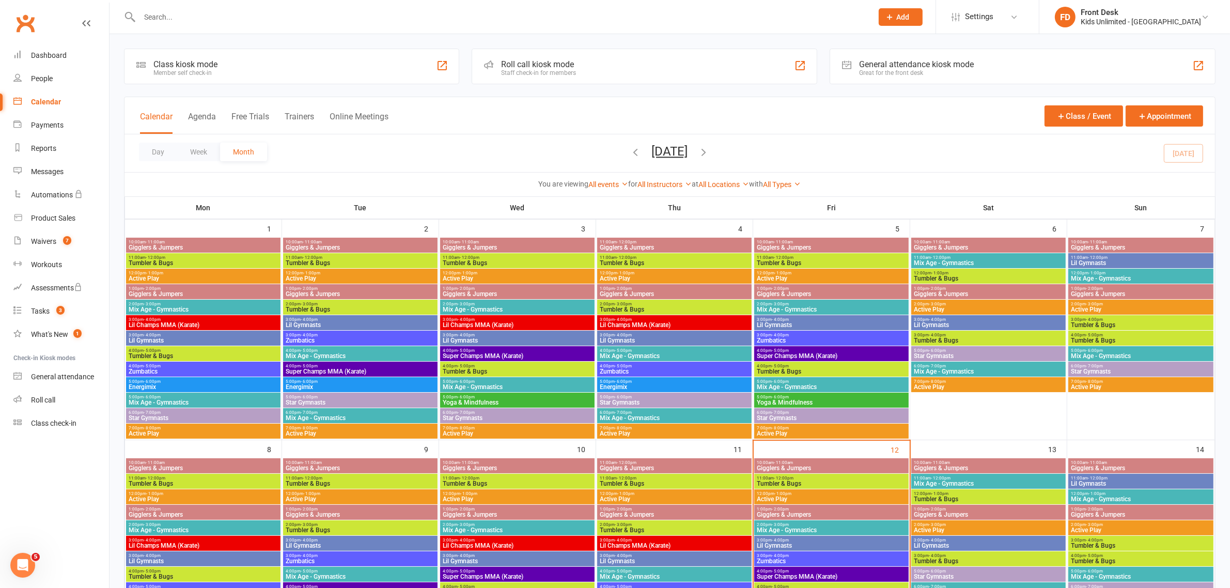
click at [677, 380] on span "5:00pm - 6:00pm" at bounding box center [674, 381] width 150 height 5
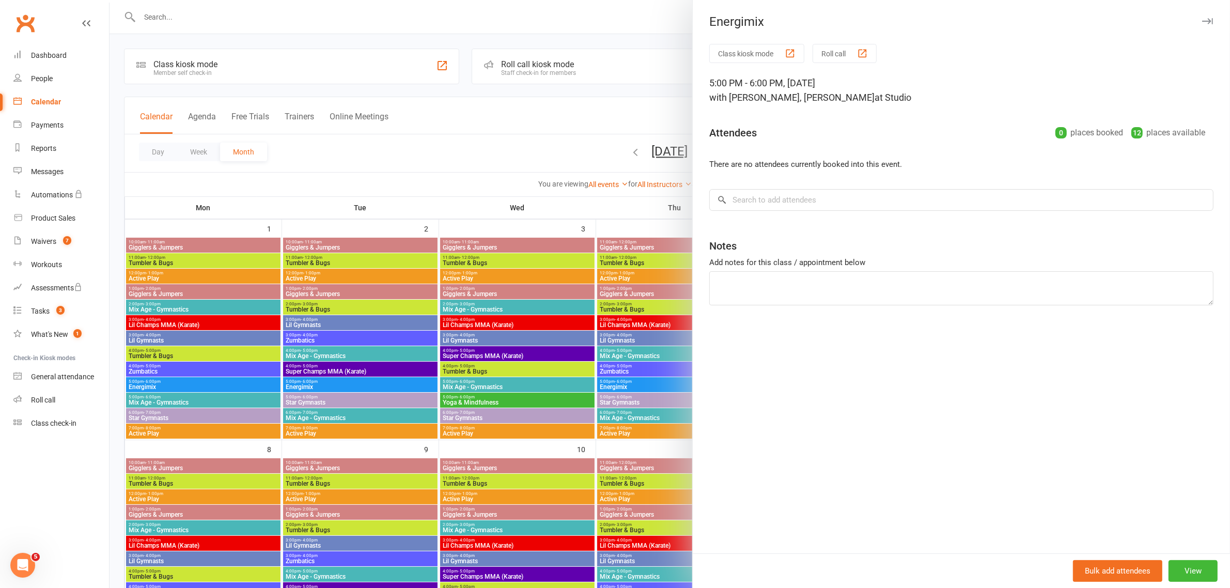
click at [1189, 22] on div "Energimix" at bounding box center [961, 21] width 537 height 14
click at [1202, 21] on icon "button" at bounding box center [1207, 21] width 11 height 6
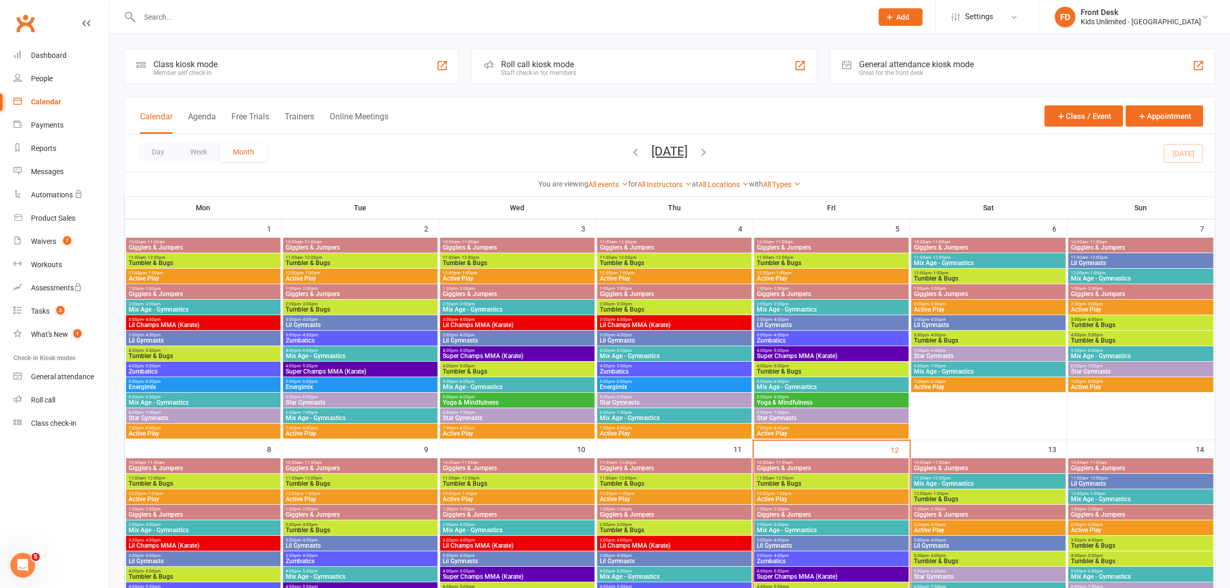
click at [688, 357] on span "Mix Age - Gymnastics" at bounding box center [674, 356] width 150 height 6
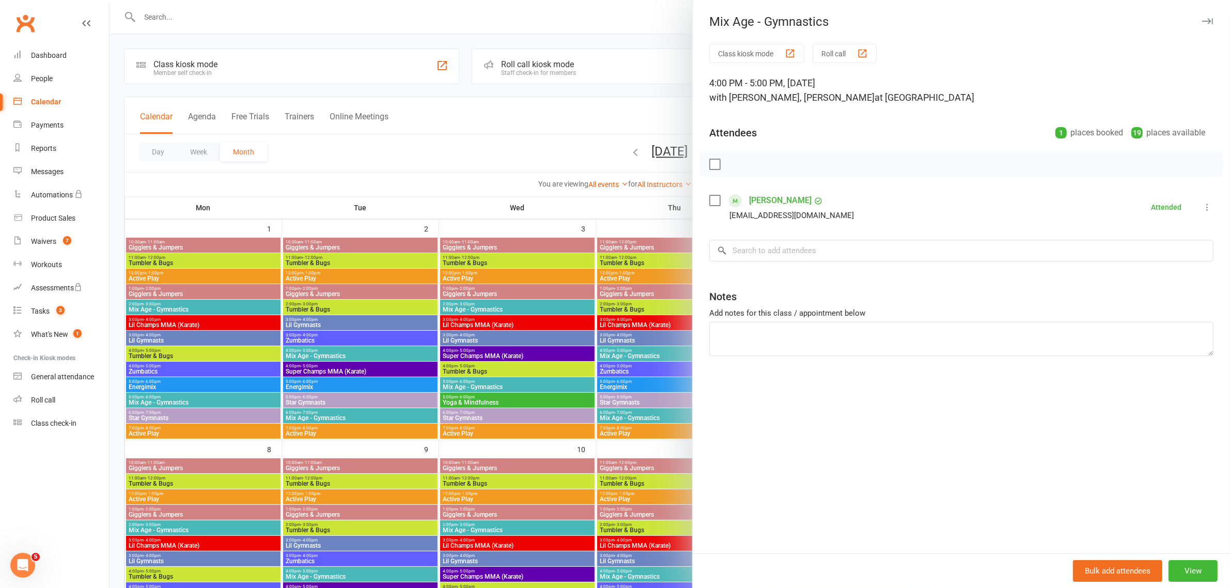
click at [1202, 22] on icon "button" at bounding box center [1207, 21] width 11 height 6
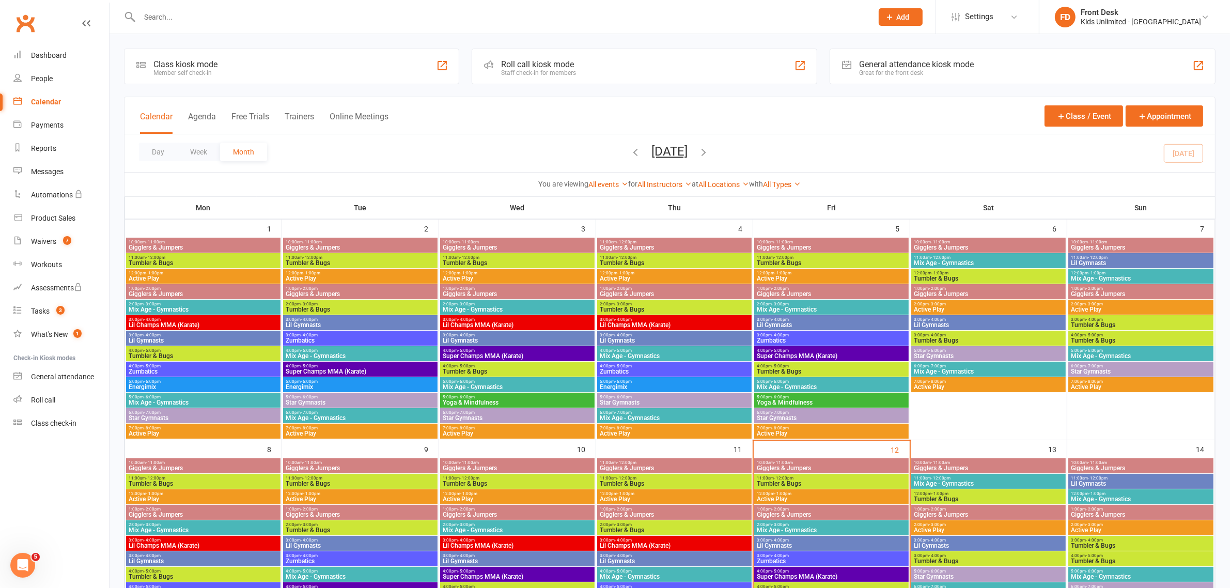
click at [711, 307] on span "Tumbler & Bugs" at bounding box center [674, 309] width 150 height 6
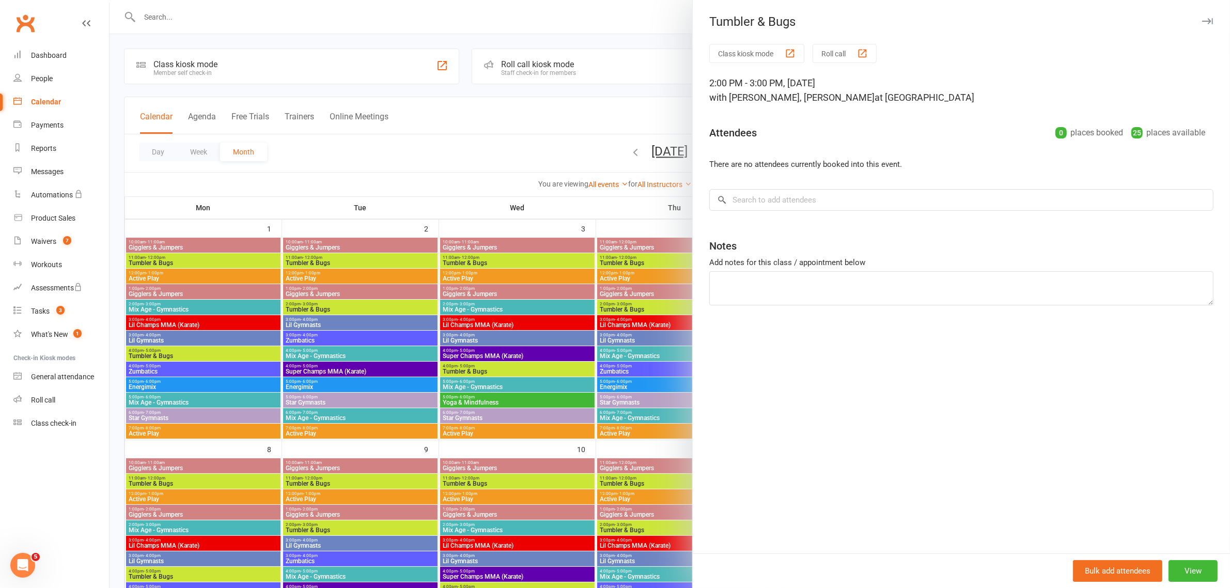
click at [1202, 23] on icon "button" at bounding box center [1207, 21] width 11 height 6
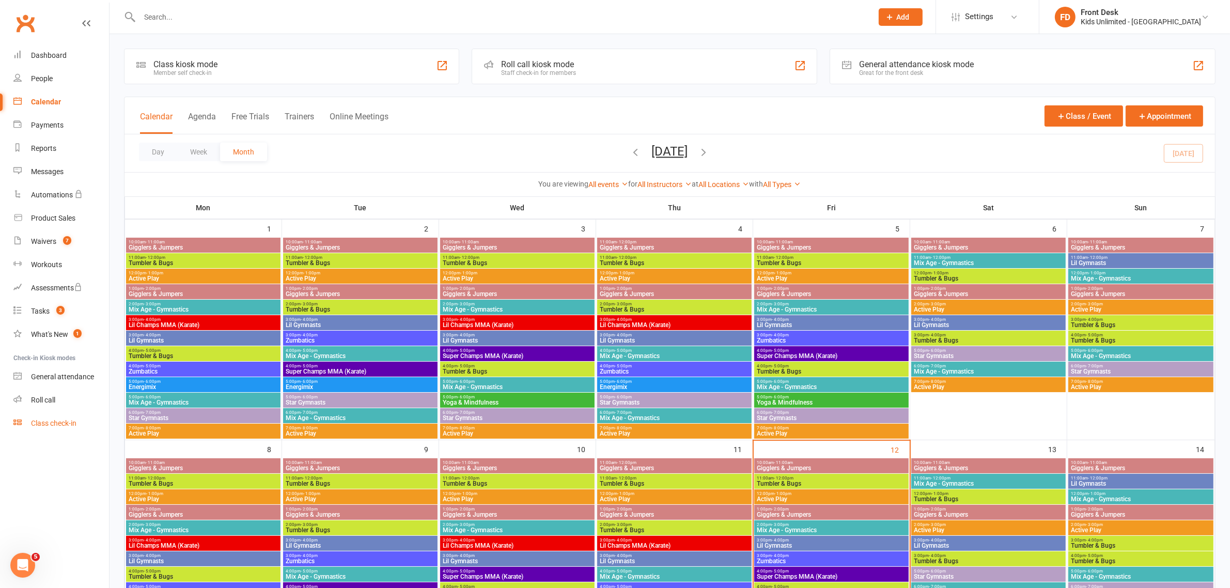
click at [61, 424] on div "Class check-in" at bounding box center [53, 423] width 45 height 8
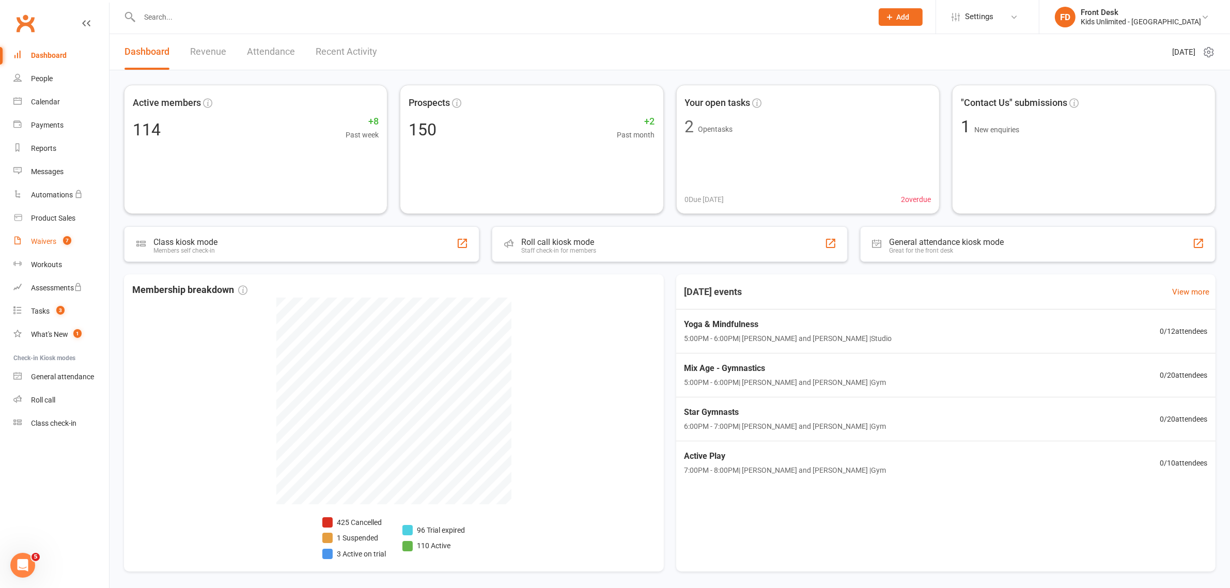
click at [45, 243] on div "Waivers" at bounding box center [43, 241] width 25 height 8
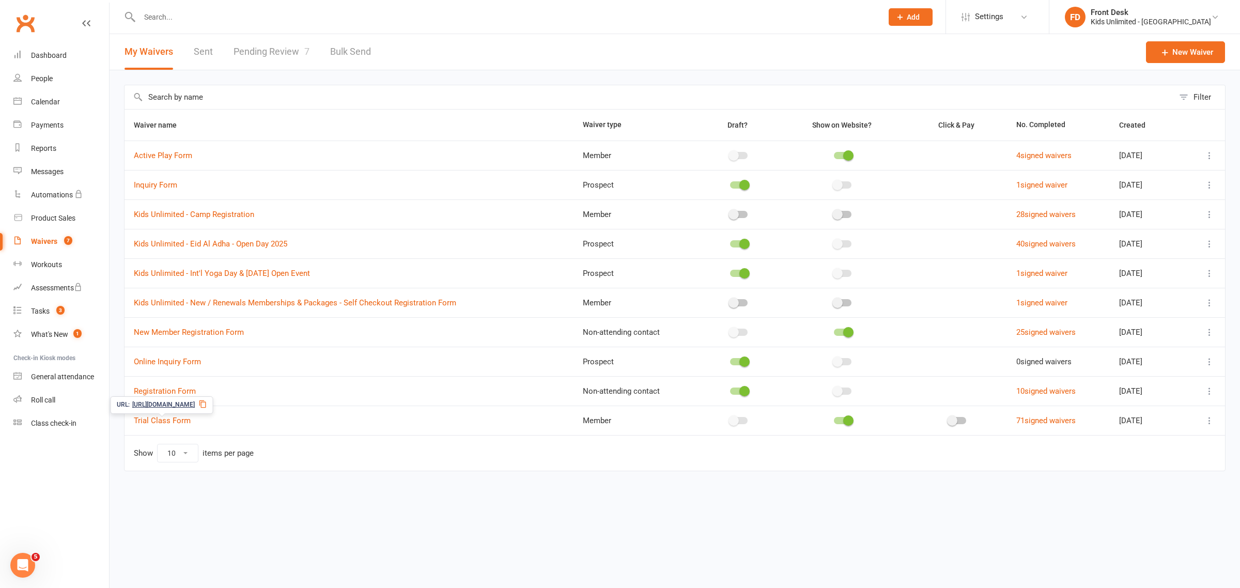
click at [207, 404] on icon at bounding box center [203, 404] width 8 height 8
click at [298, 49] on link "Pending Review 7" at bounding box center [272, 52] width 76 height 36
